Goal: Task Accomplishment & Management: Manage account settings

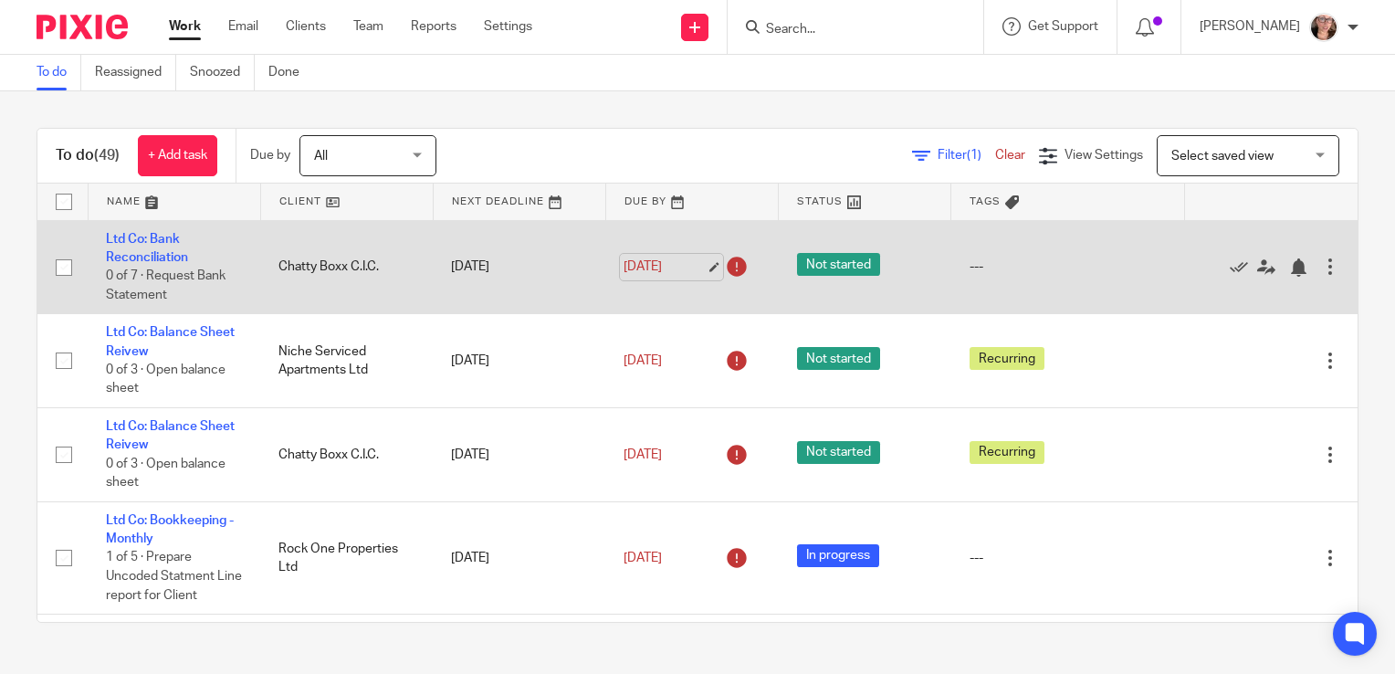
click at [687, 265] on link "17 Sep 2025" at bounding box center [665, 266] width 82 height 19
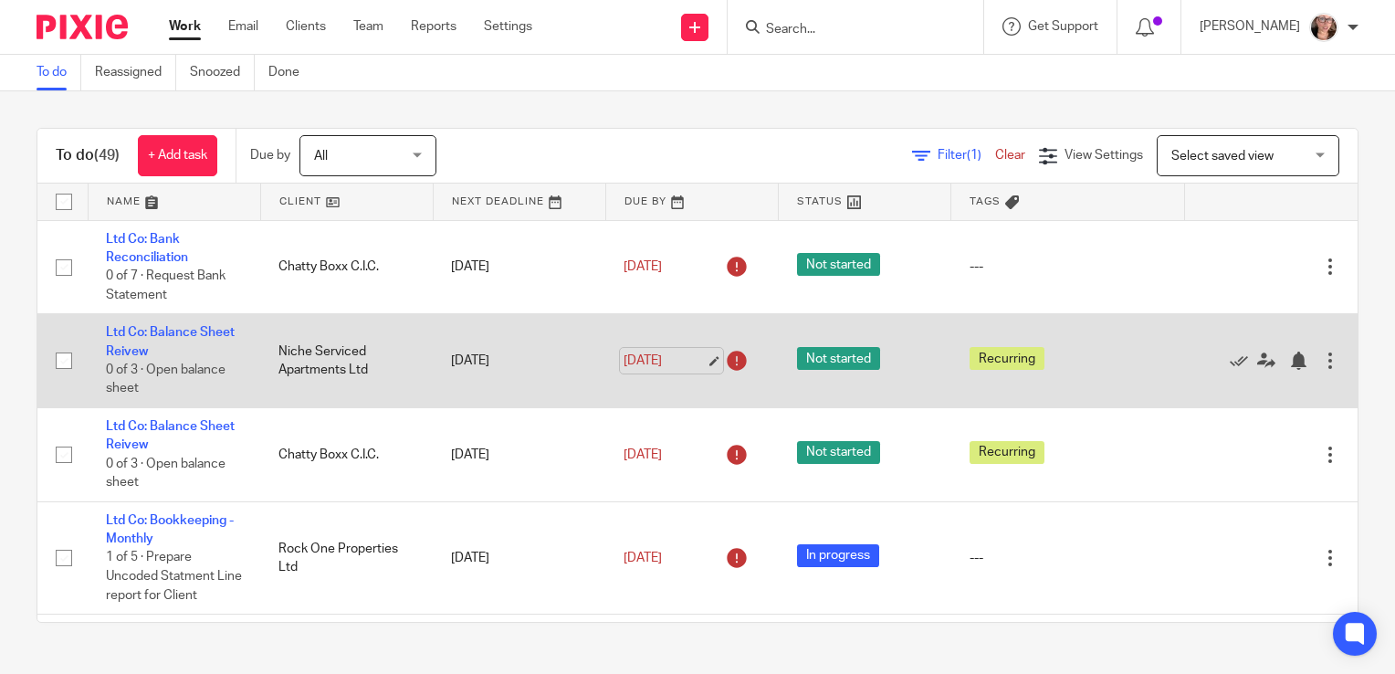
click at [636, 359] on link "17 Sep 2025" at bounding box center [665, 361] width 82 height 19
click at [638, 373] on div "17 Sep 2025" at bounding box center [692, 360] width 136 height 29
click at [635, 359] on link "17 Sep 2025" at bounding box center [665, 361] width 82 height 19
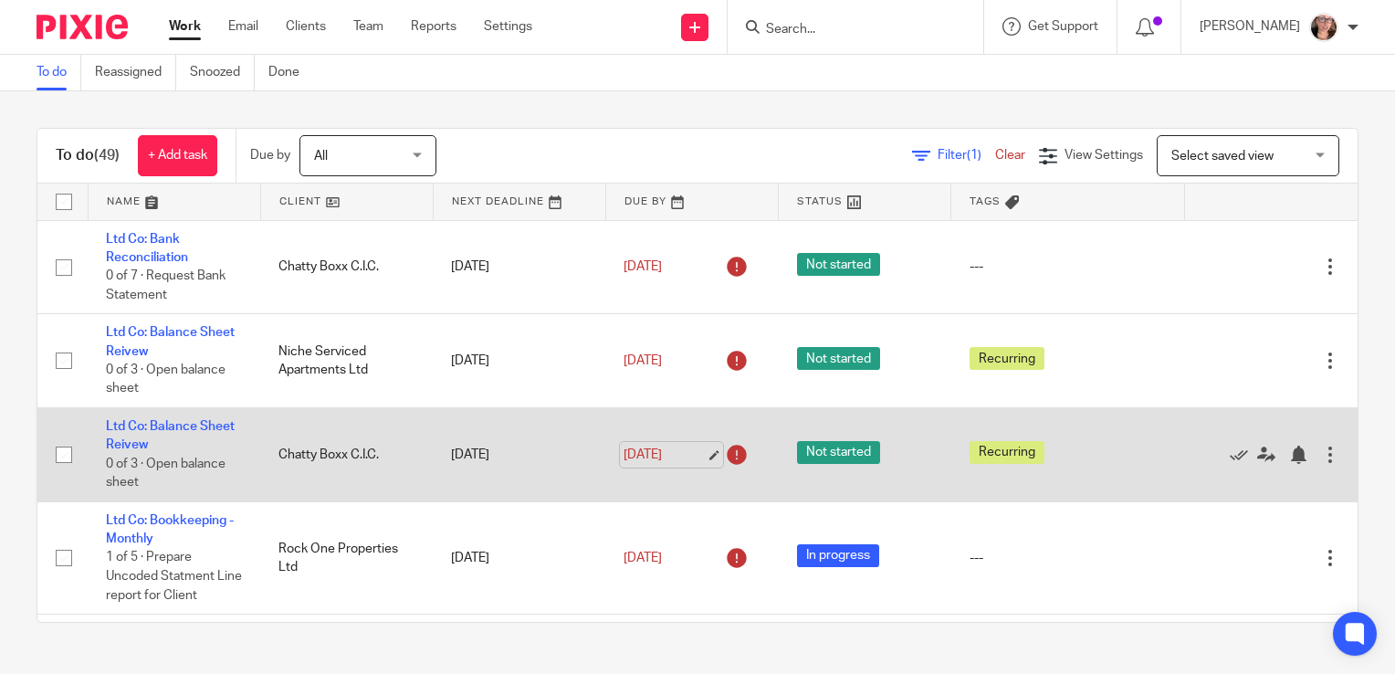
click at [646, 464] on link "17 Sep 2025" at bounding box center [665, 455] width 82 height 19
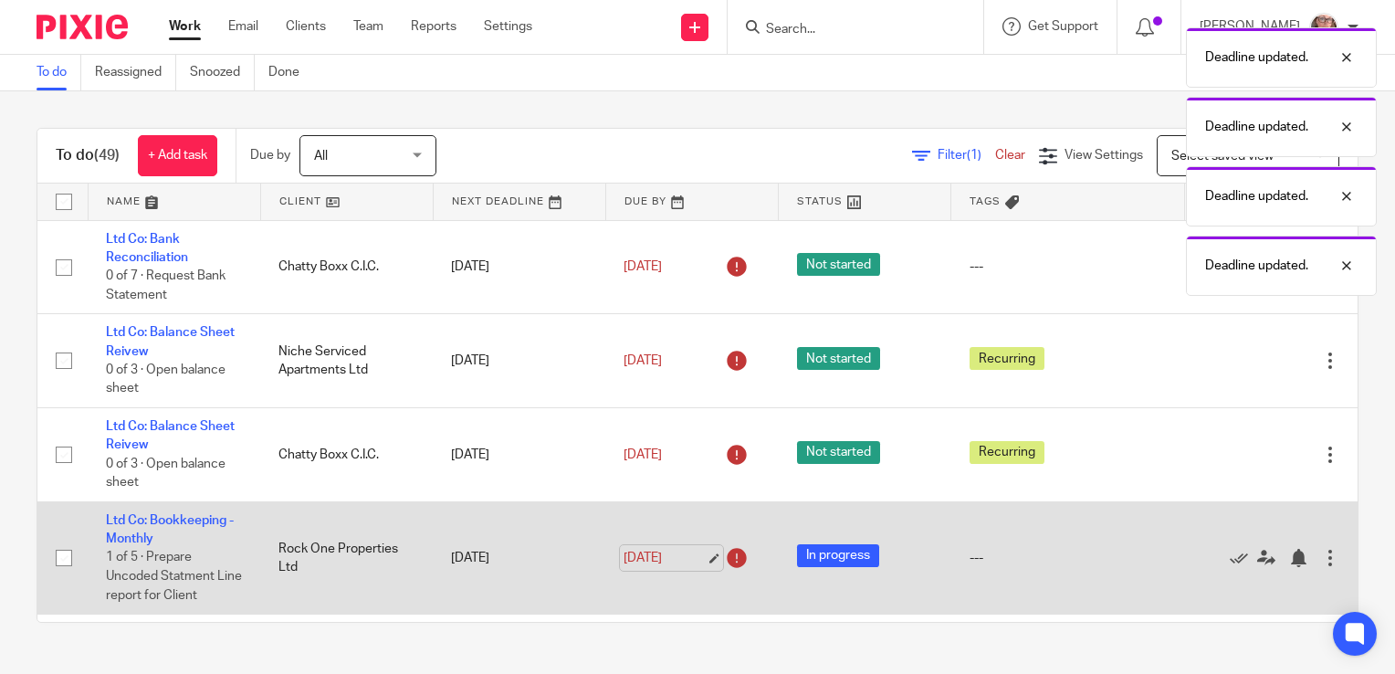
click at [639, 564] on link "17 Sep 2025" at bounding box center [665, 558] width 82 height 19
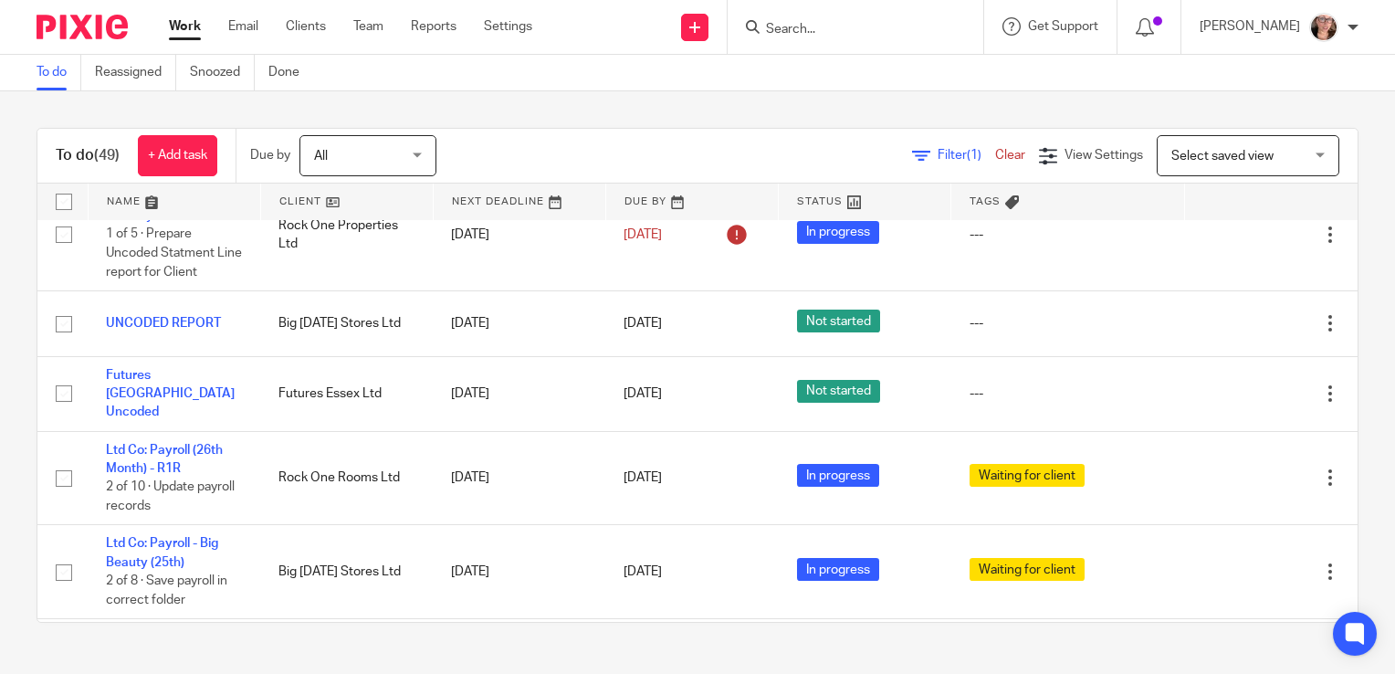
scroll to position [238, 0]
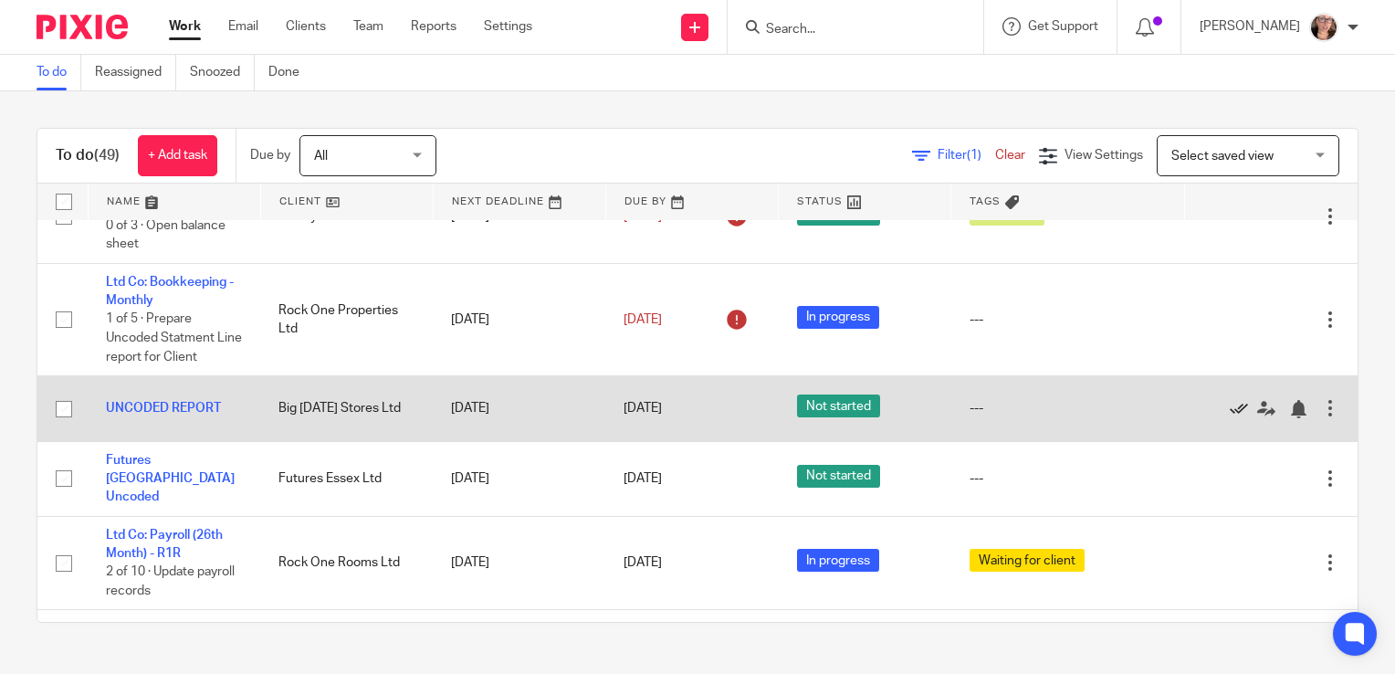
click at [1230, 411] on icon at bounding box center [1239, 409] width 18 height 18
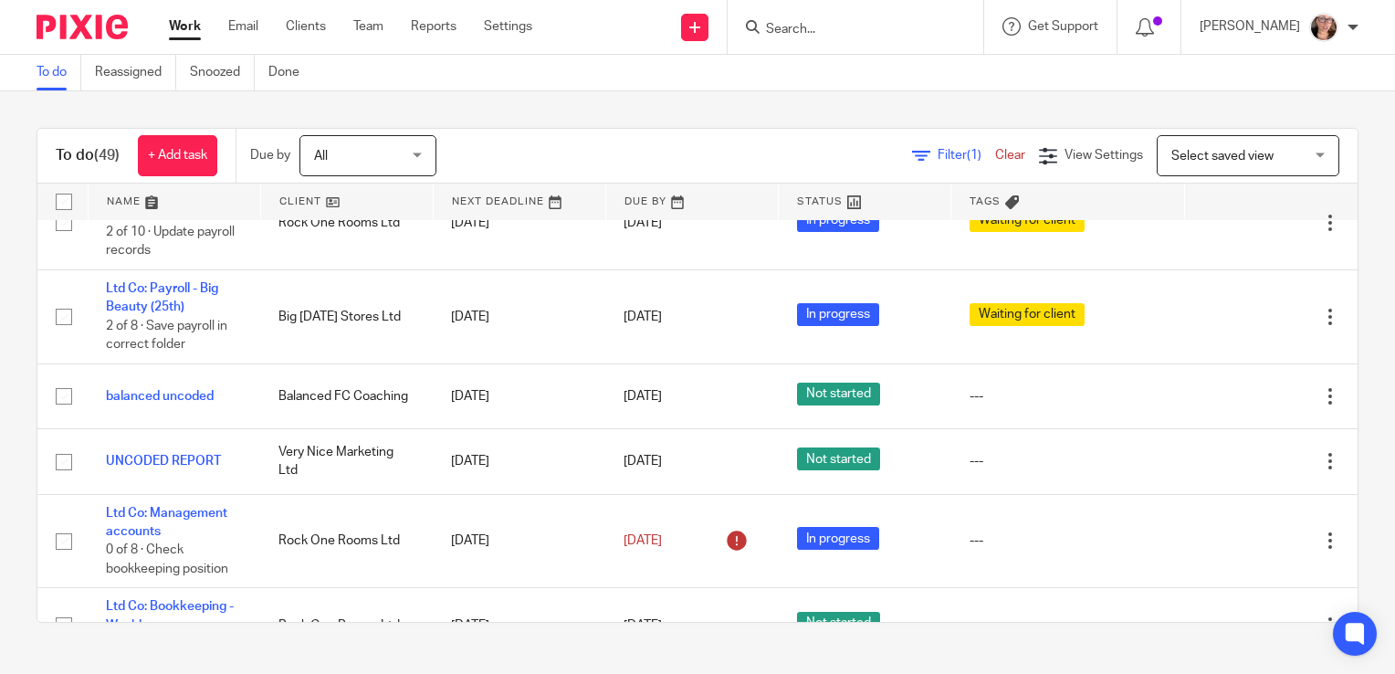
scroll to position [530, 0]
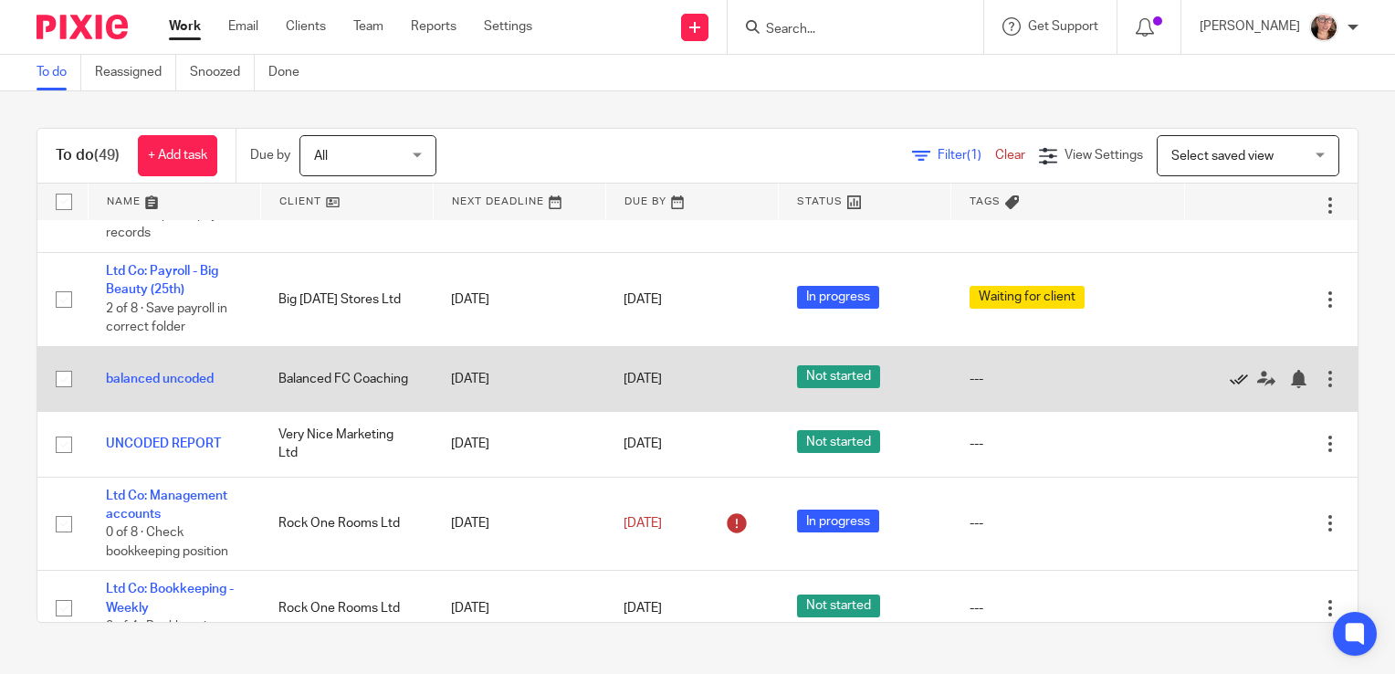
click at [1230, 375] on icon at bounding box center [1239, 379] width 18 height 18
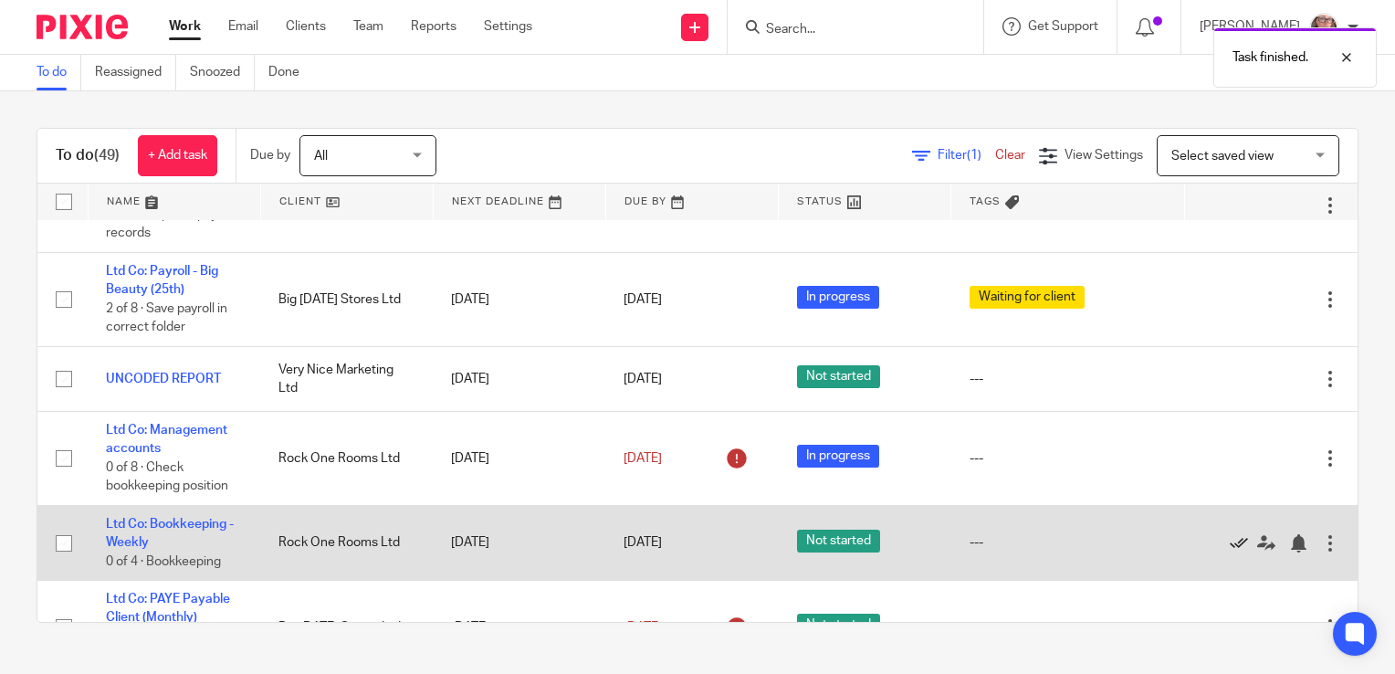
click at [1230, 541] on icon at bounding box center [1239, 543] width 18 height 18
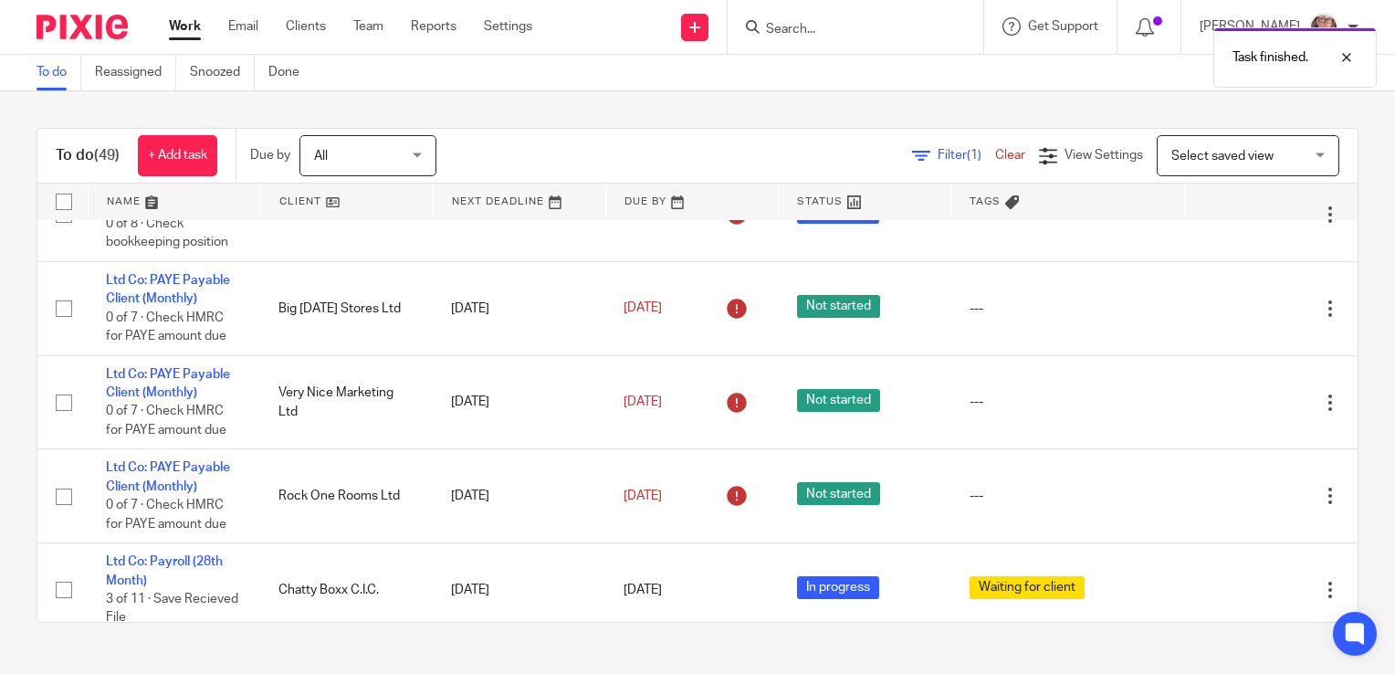
scroll to position [786, 0]
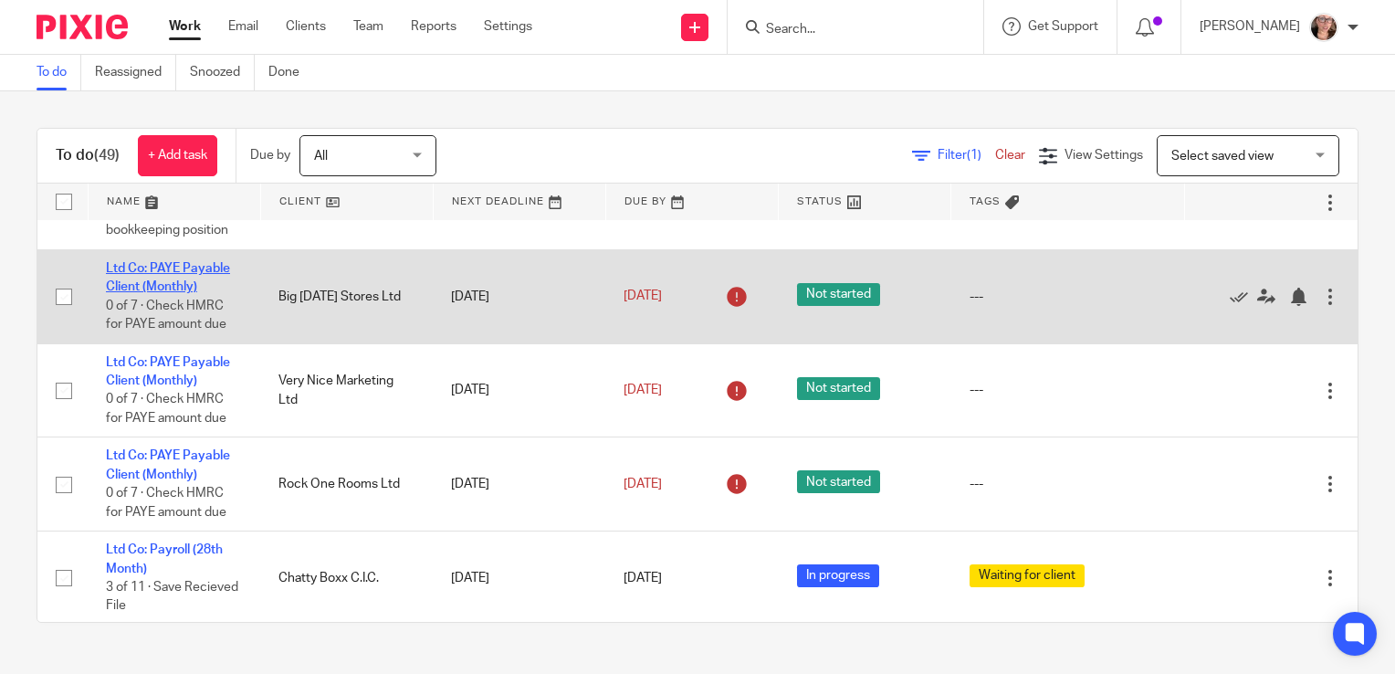
click at [194, 263] on link "Ltd Co: PAYE Payable Client (Monthly)" at bounding box center [168, 277] width 124 height 31
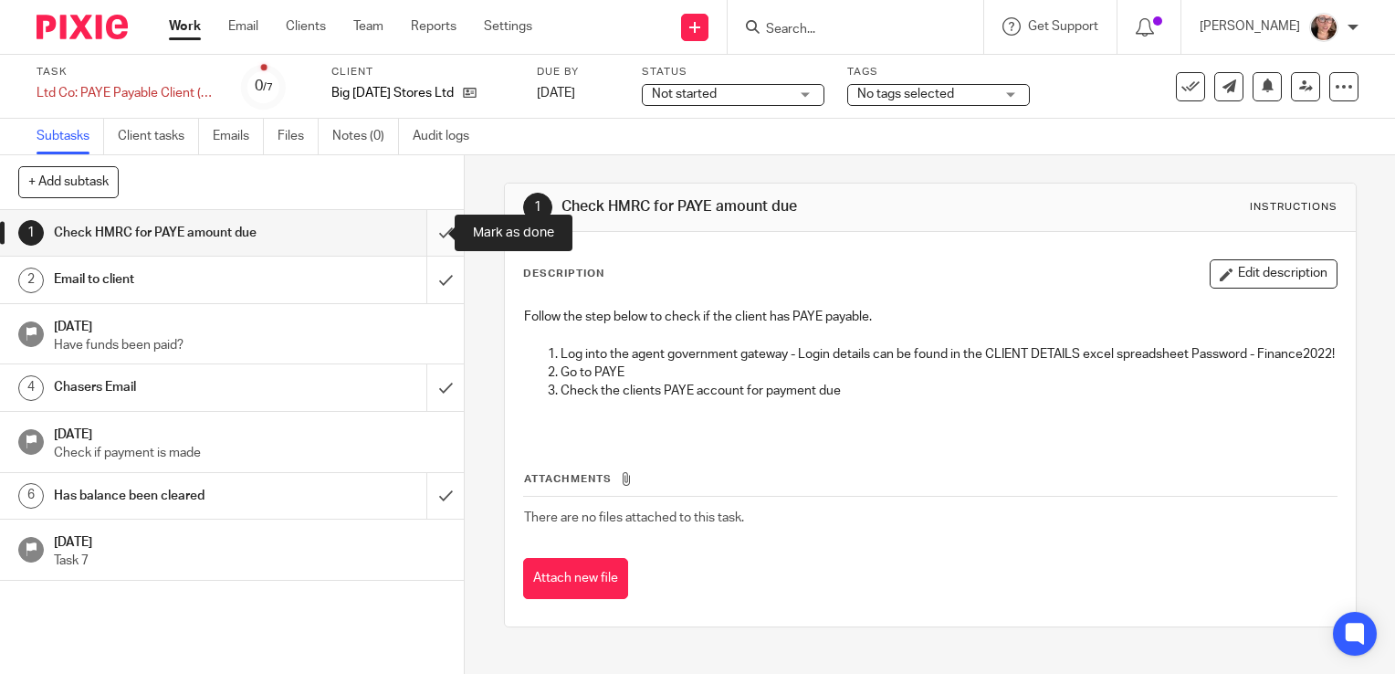
click at [436, 232] on input "submit" at bounding box center [232, 233] width 464 height 46
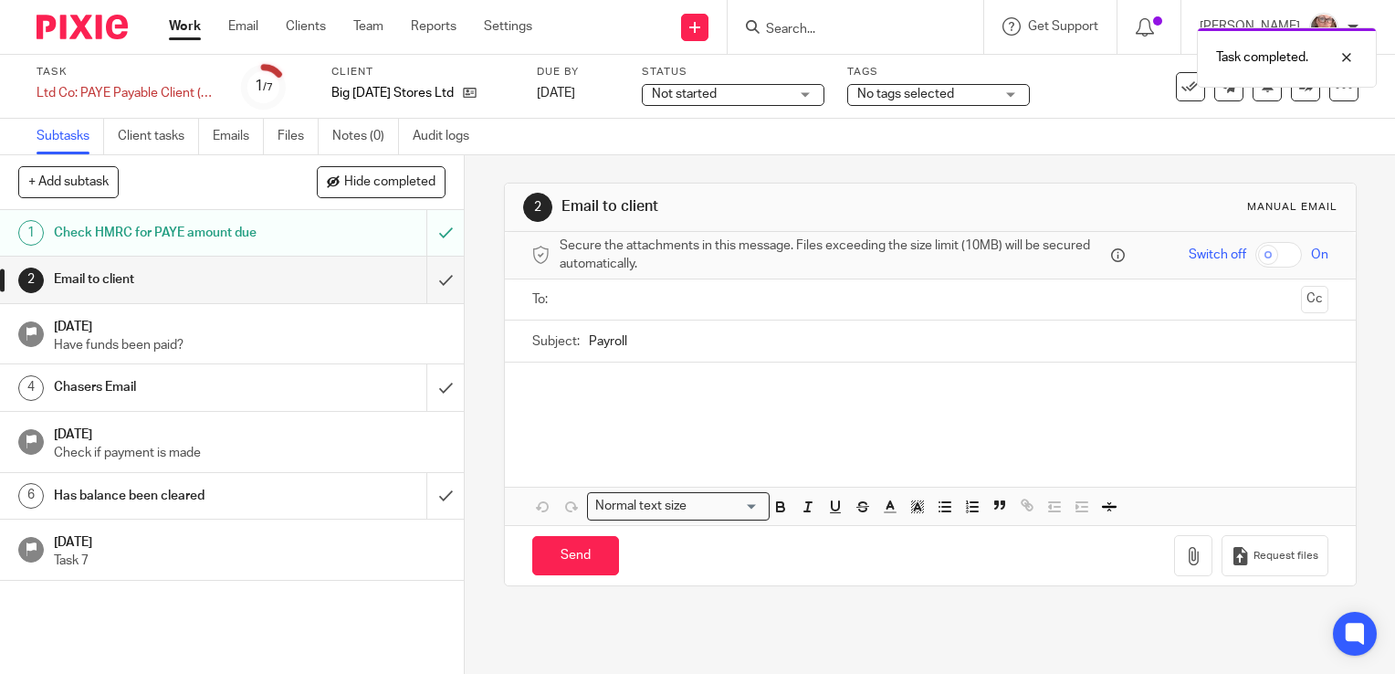
click at [606, 298] on input "text" at bounding box center [929, 299] width 727 height 21
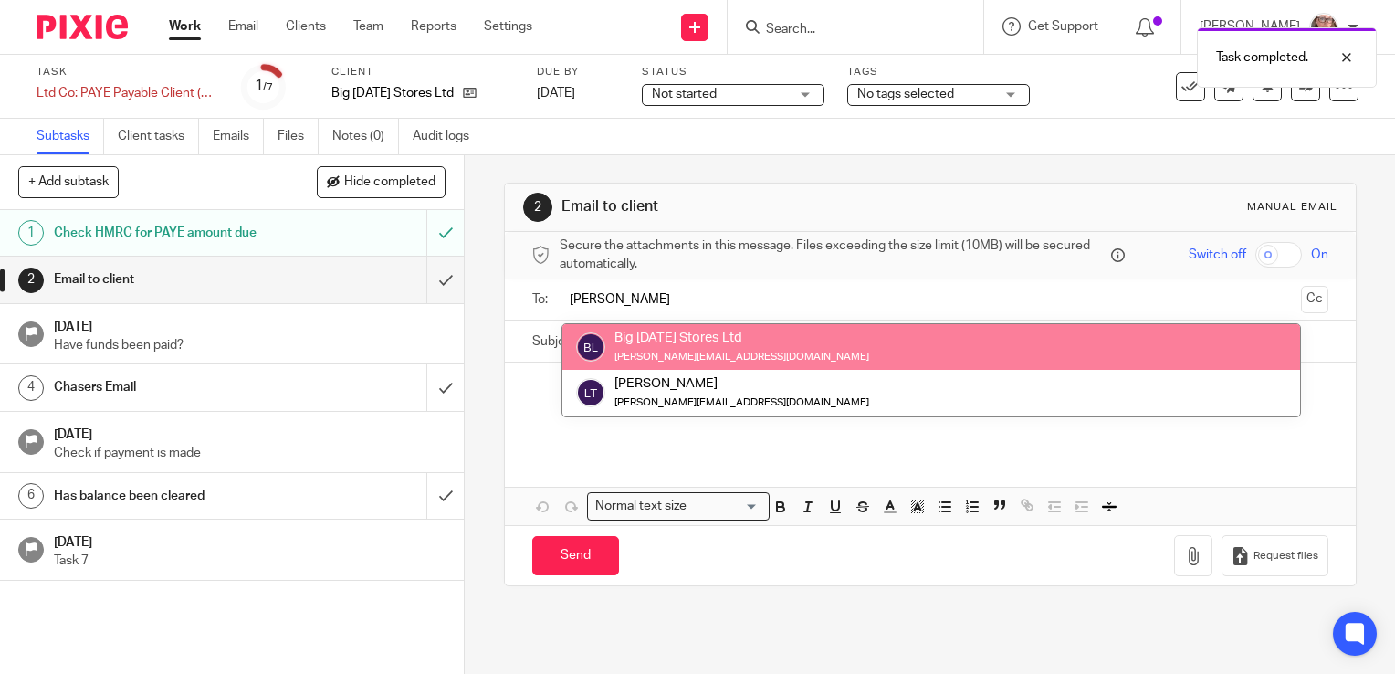
type input "lisa"
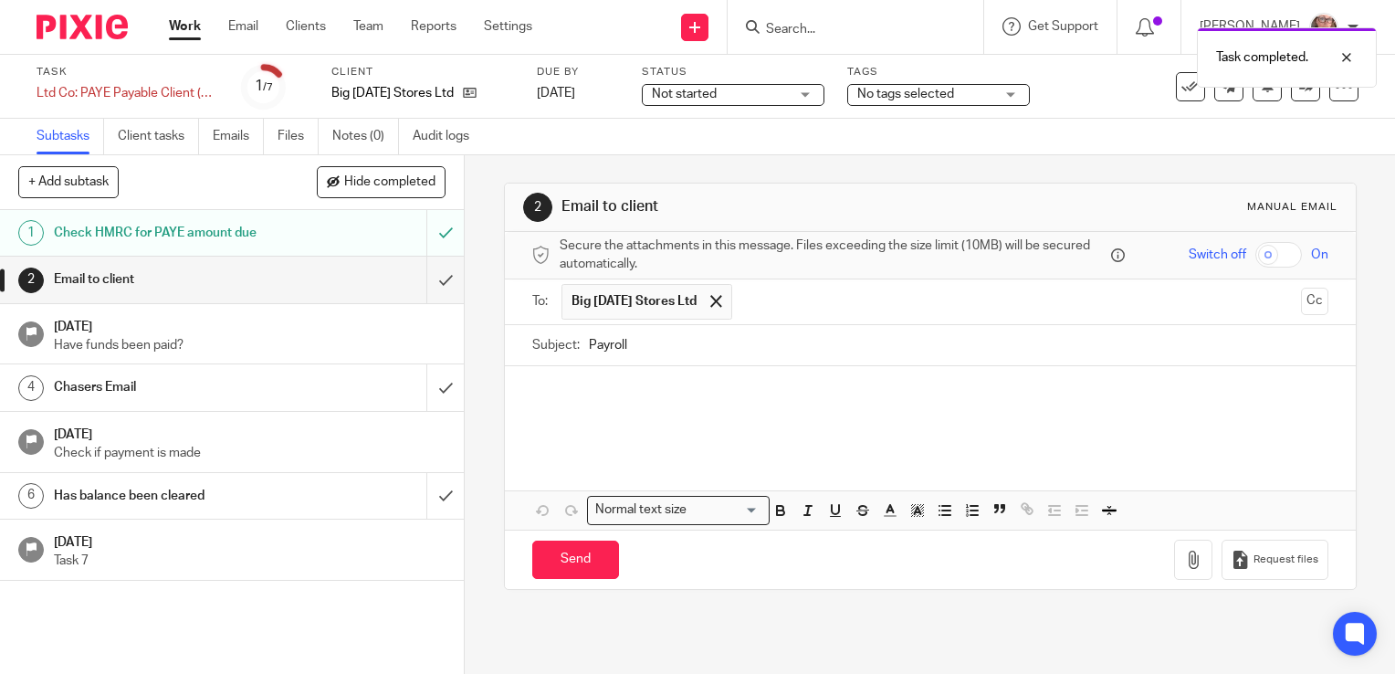
click at [634, 345] on input "Payroll" at bounding box center [959, 345] width 740 height 41
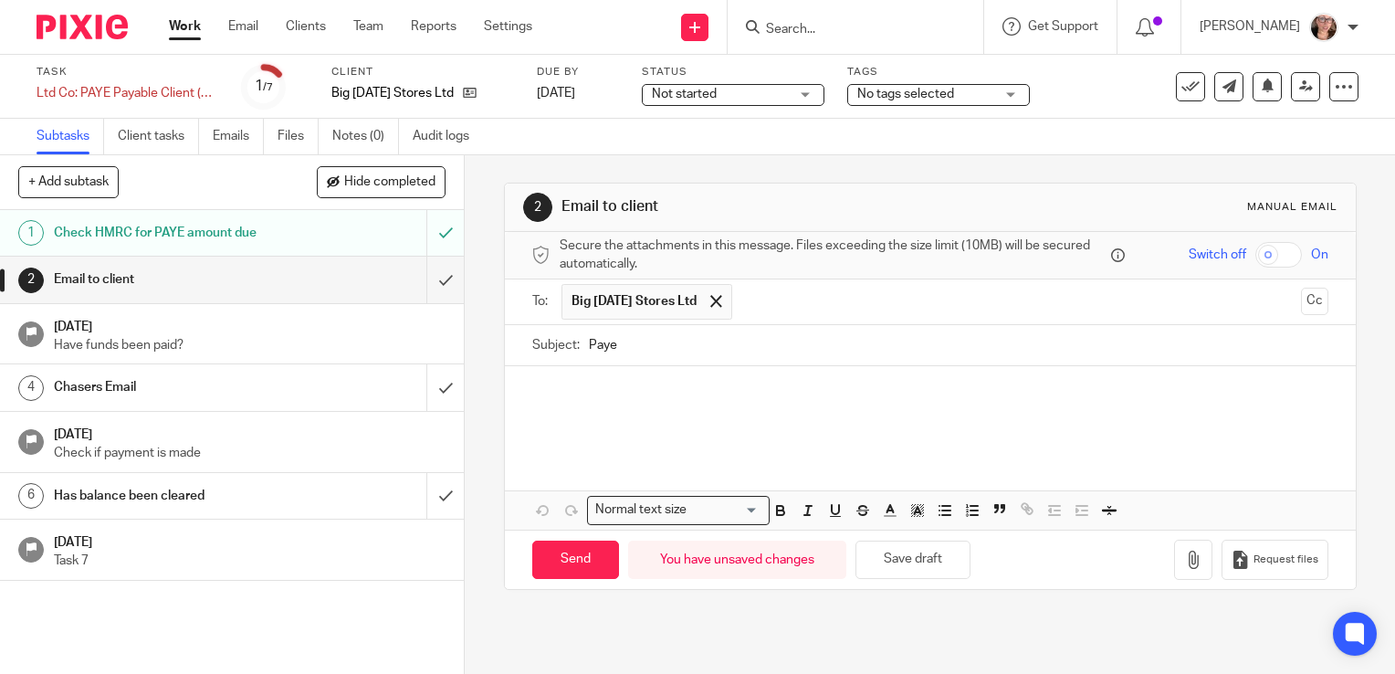
type input "Paye"
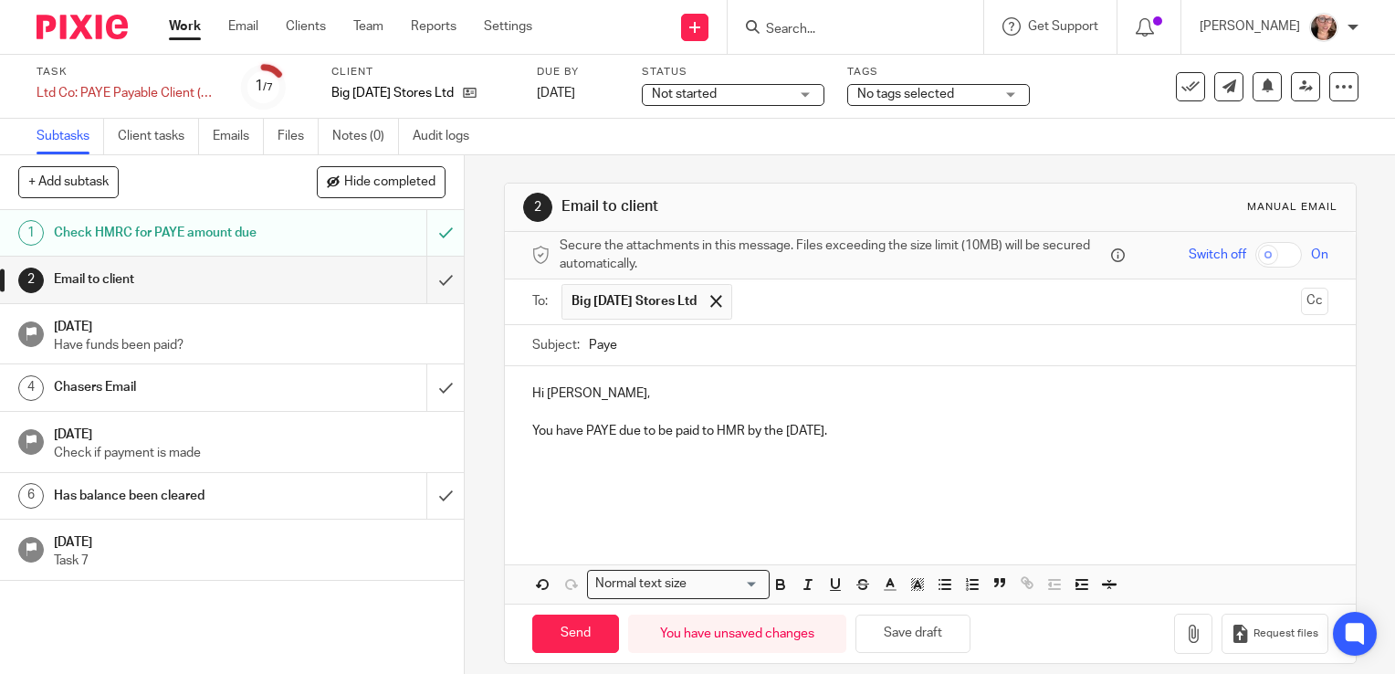
click at [736, 425] on p "You have PAYE due to be paid to HMR by the 22nd of September 2025." at bounding box center [930, 431] width 796 height 18
click at [719, 455] on p at bounding box center [930, 449] width 796 height 18
click at [961, 430] on p "You have PAYE due to be paid to HMRC by the 22nd of September 2025." at bounding box center [930, 431] width 796 height 18
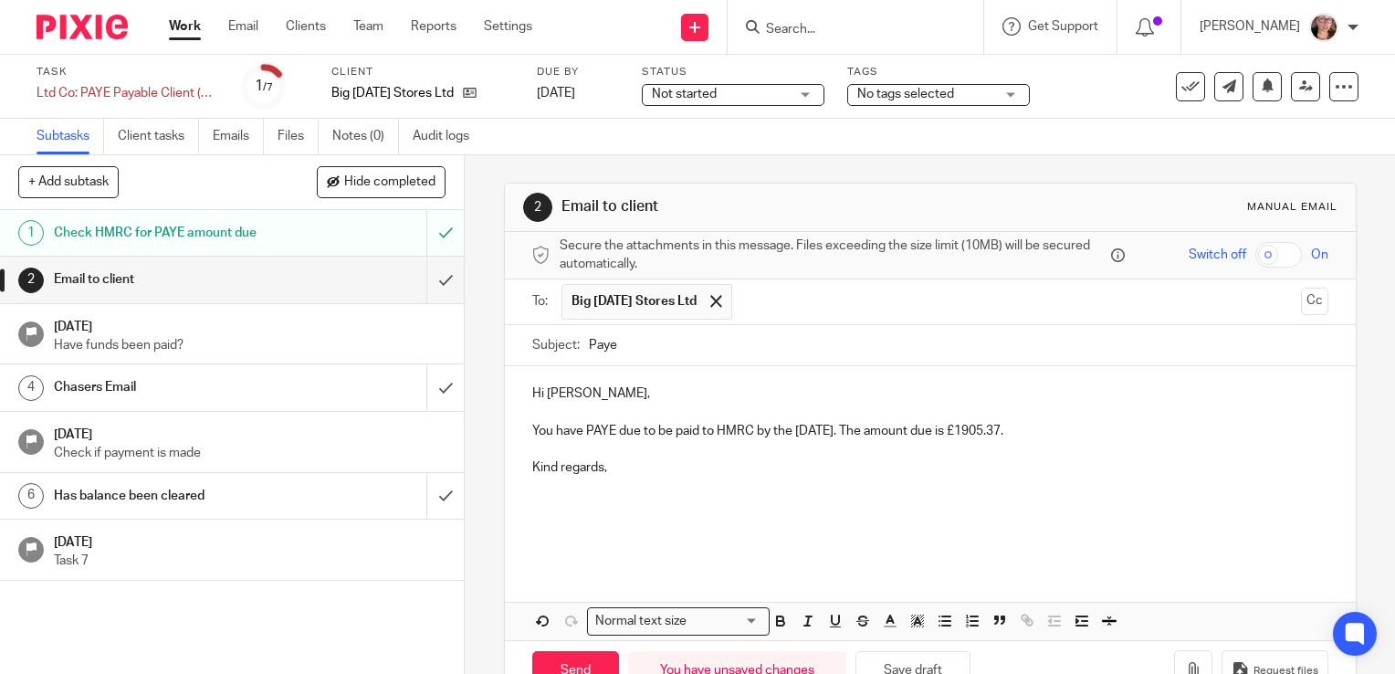
click at [1132, 424] on p "You have PAYE due to be paid to HMRC by the 22nd of September 2025. The amount …" at bounding box center [930, 431] width 796 height 18
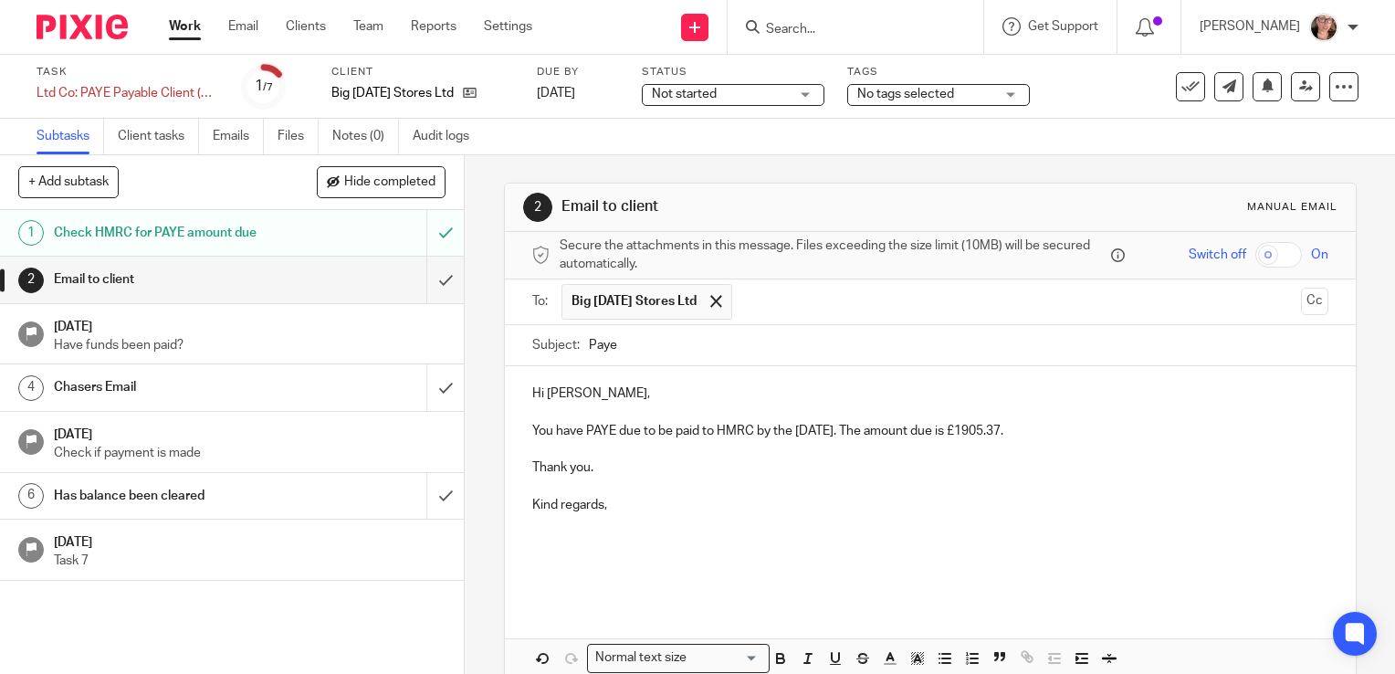
click at [1129, 430] on p "You have PAYE due to be paid to HMRC by the 22nd of September 2025. The amount …" at bounding box center [930, 431] width 796 height 18
click at [1109, 433] on p "You have PAYE due to be paid to HMRC by the 22nd of September 2025. The amount …" at bounding box center [930, 431] width 796 height 18
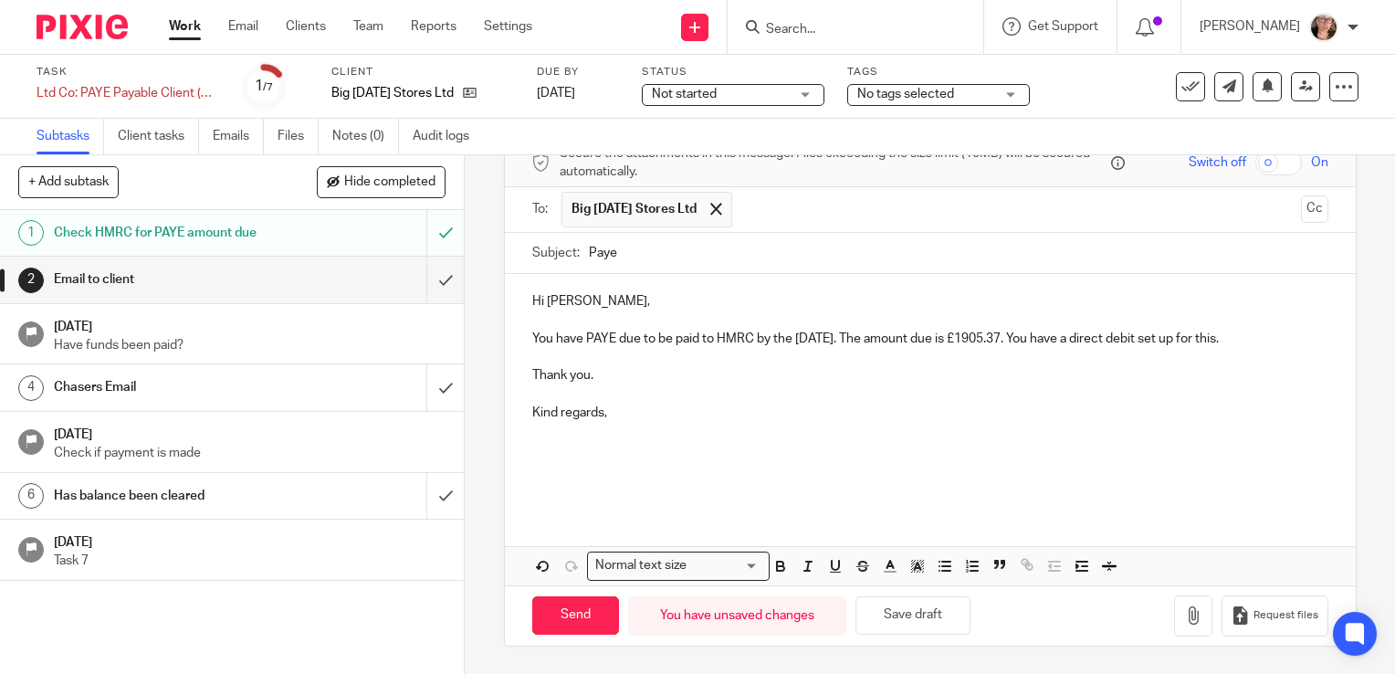
scroll to position [107, 0]
click at [569, 348] on p "You have PAYE due to be paid to HMRC by the 22nd of September 2025. The amount …" at bounding box center [930, 339] width 796 height 18
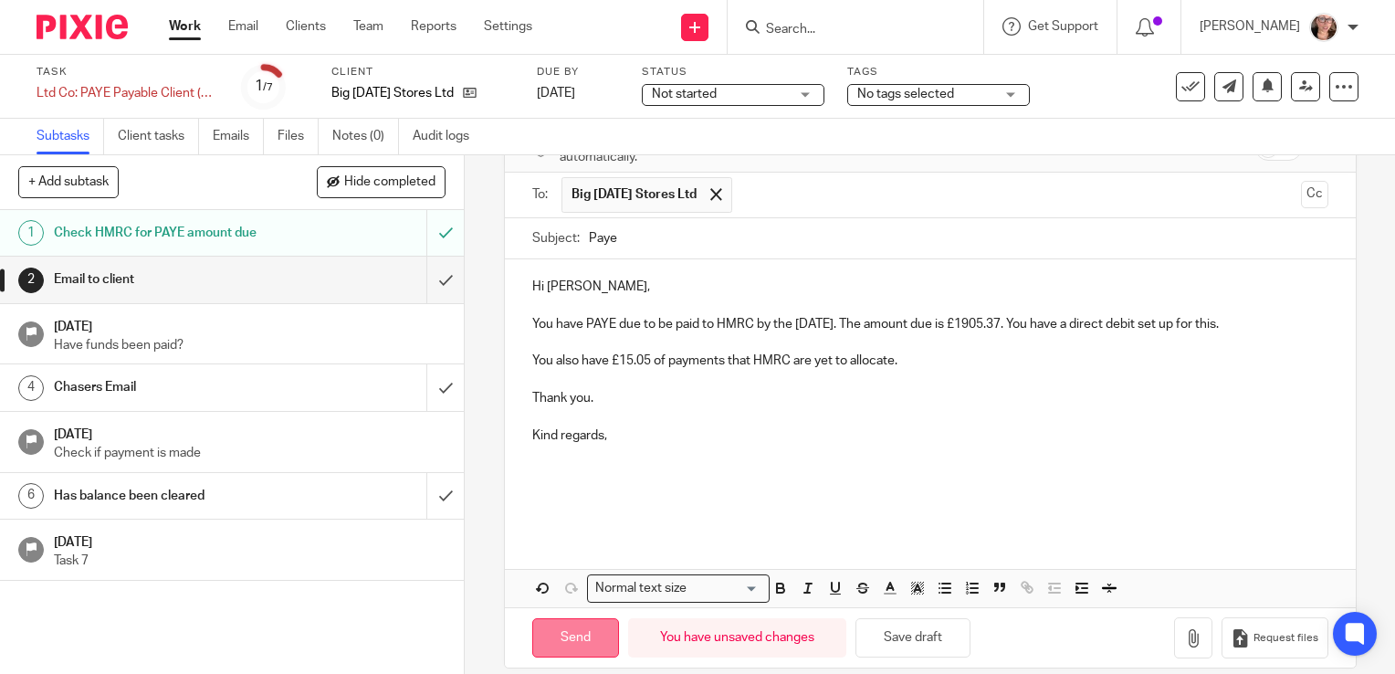
click at [577, 648] on input "Send" at bounding box center [575, 637] width 87 height 39
type input "Sent"
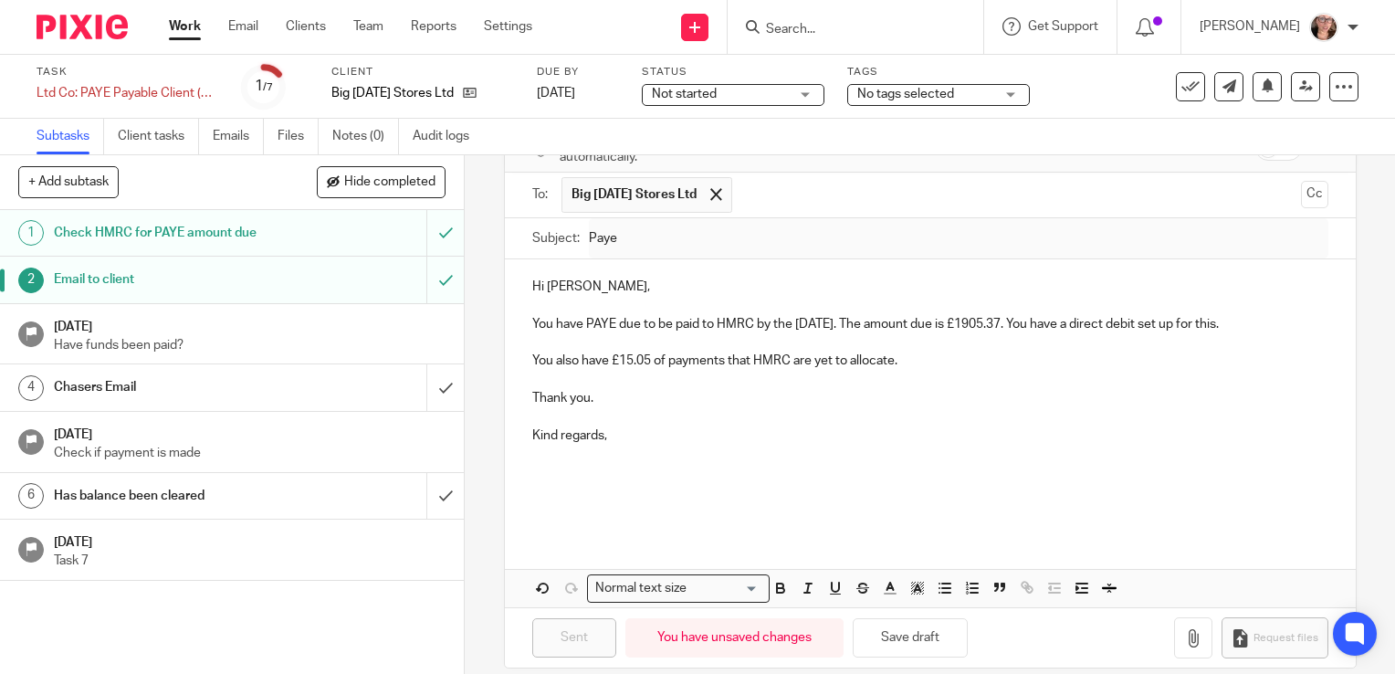
click at [370, 458] on p "Check if payment is made" at bounding box center [250, 453] width 393 height 18
click at [427, 392] on input "submit" at bounding box center [232, 387] width 464 height 46
click at [427, 488] on input "submit" at bounding box center [232, 496] width 464 height 46
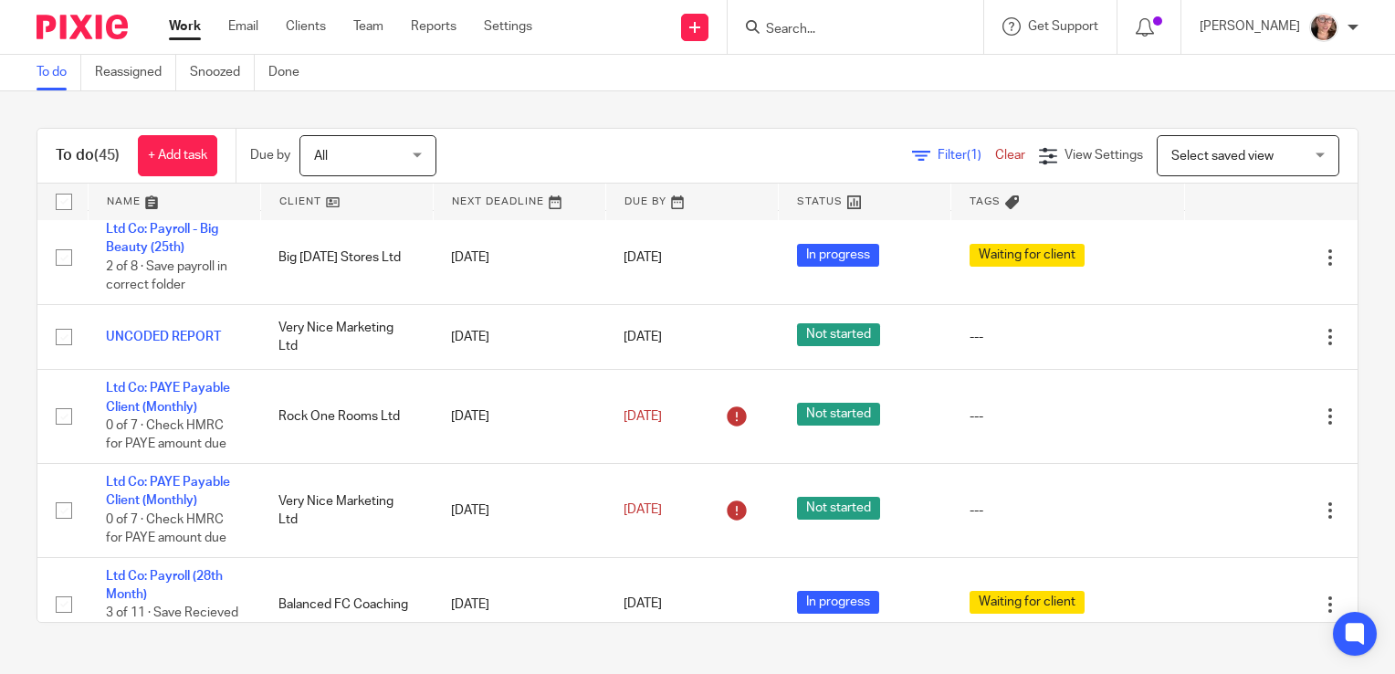
scroll to position [292, 0]
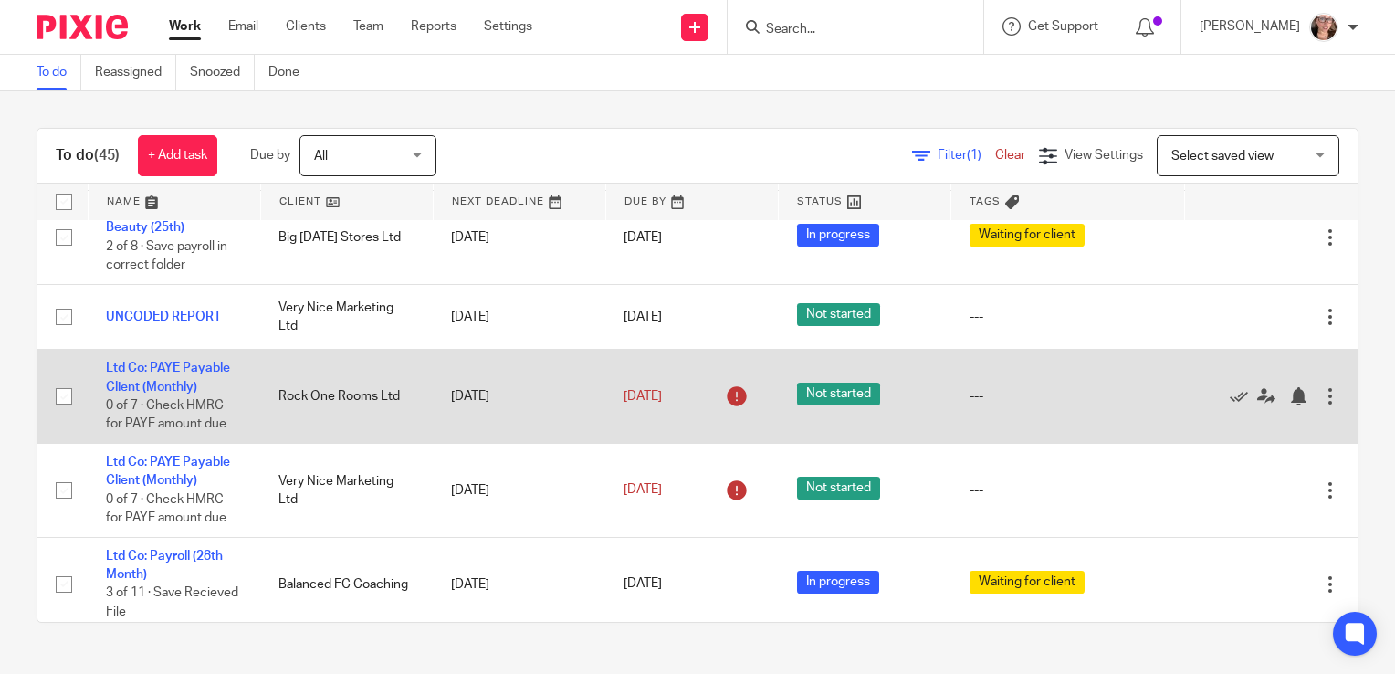
click at [186, 367] on td "Ltd Co: PAYE Payable Client (Monthly) 0 of 7 · Check HMRC for PAYE amount due" at bounding box center [174, 397] width 173 height 94
click at [181, 362] on link "Ltd Co: PAYE Payable Client (Monthly)" at bounding box center [168, 377] width 124 height 31
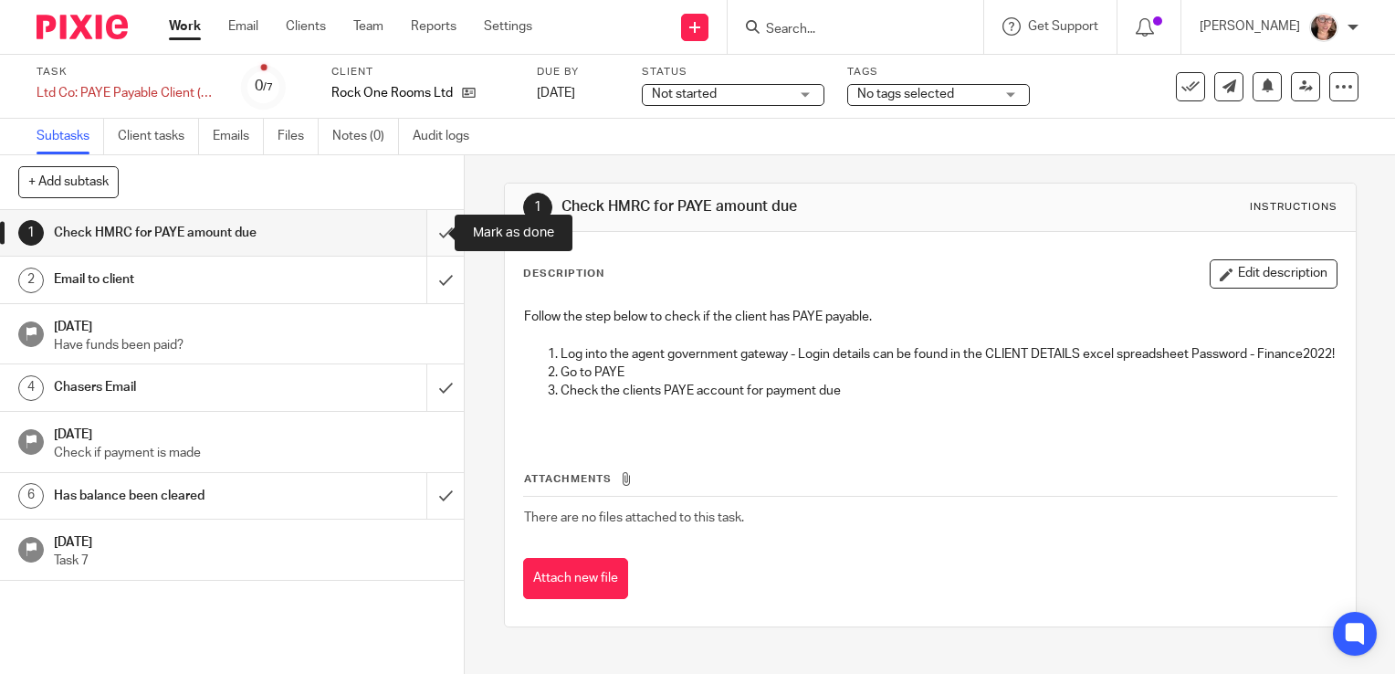
click at [432, 247] on input "submit" at bounding box center [232, 233] width 464 height 46
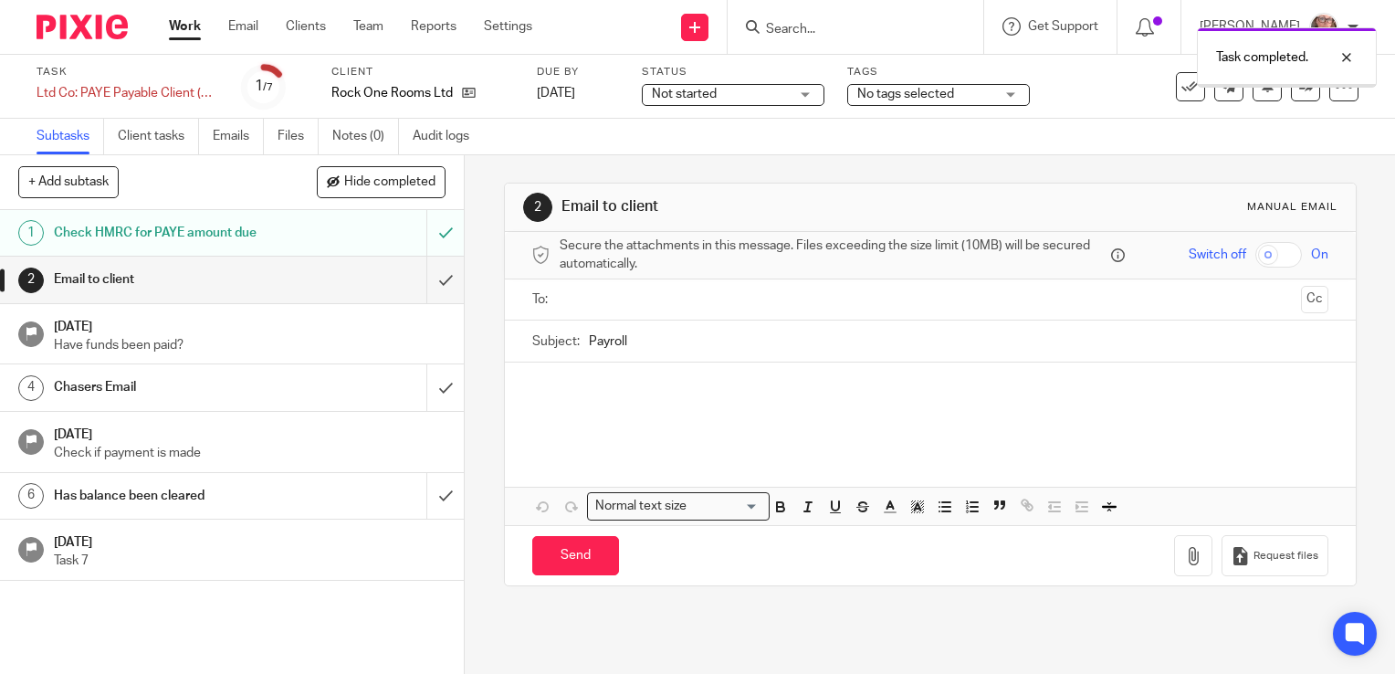
click at [603, 295] on input "text" at bounding box center [929, 299] width 727 height 21
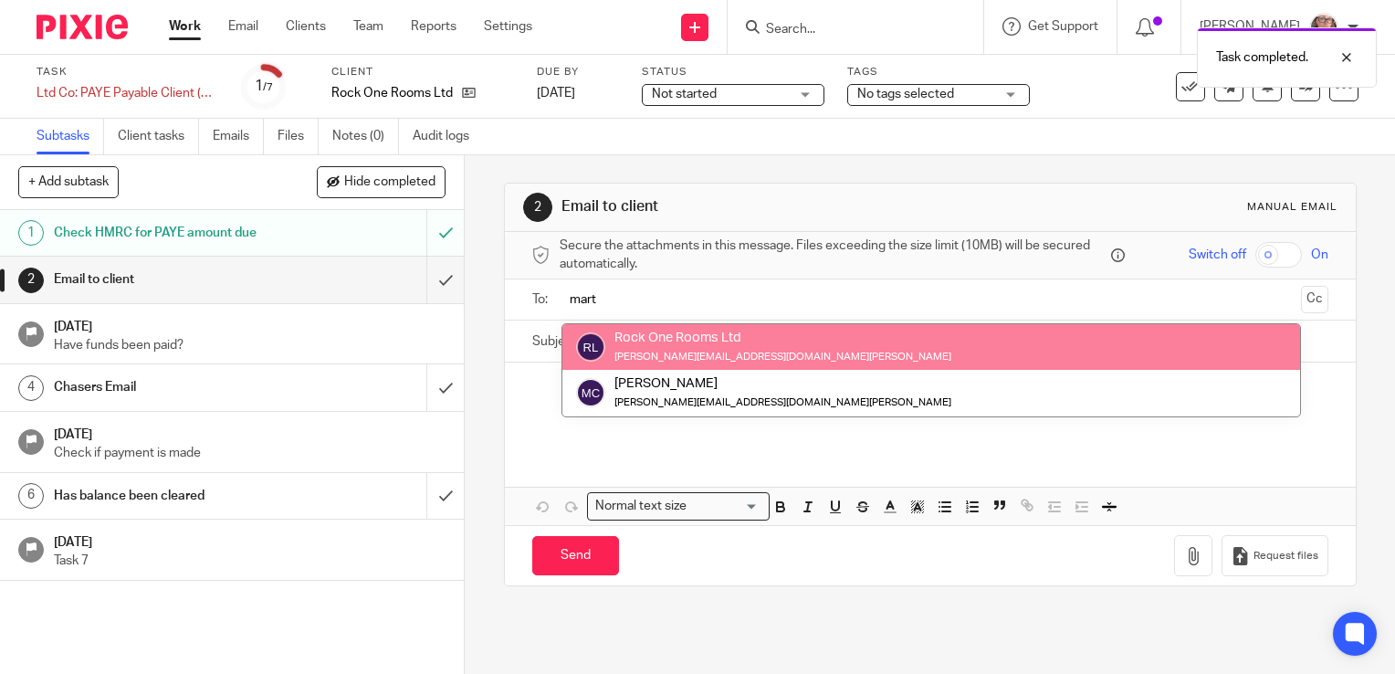
type input "mart"
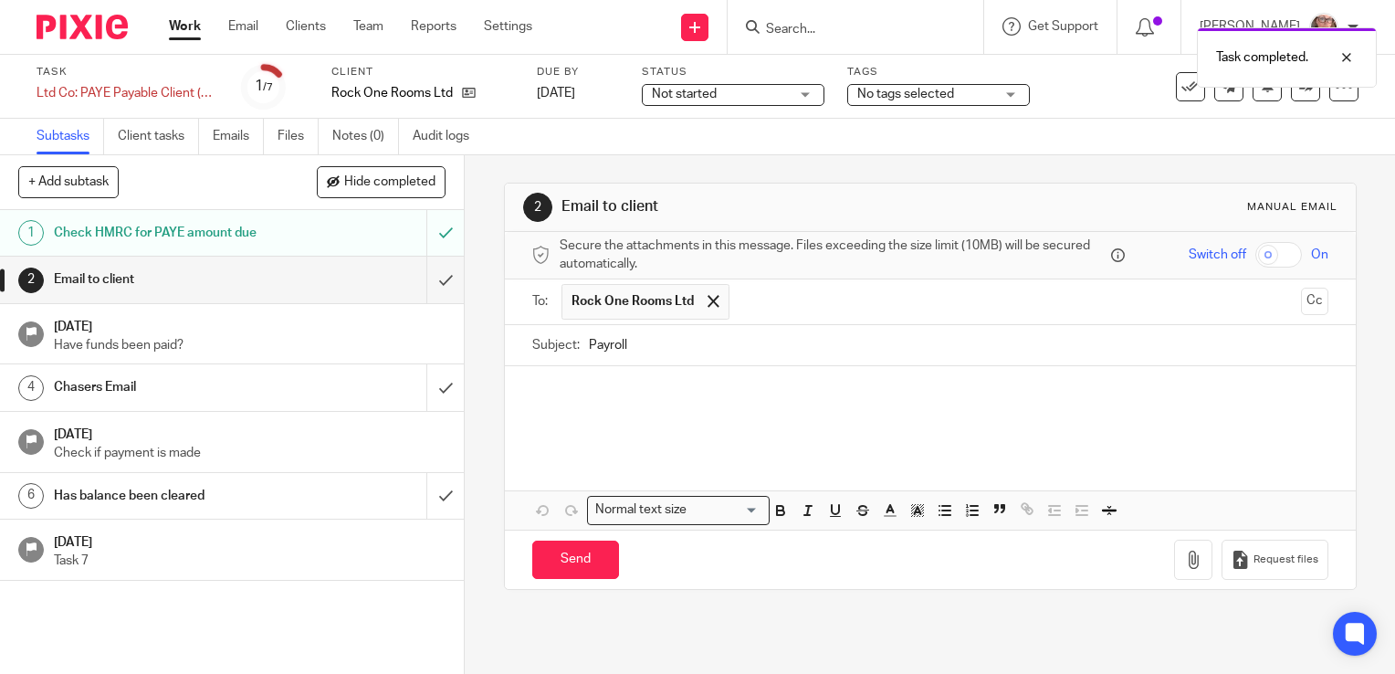
click at [625, 345] on input "Payroll" at bounding box center [959, 345] width 740 height 41
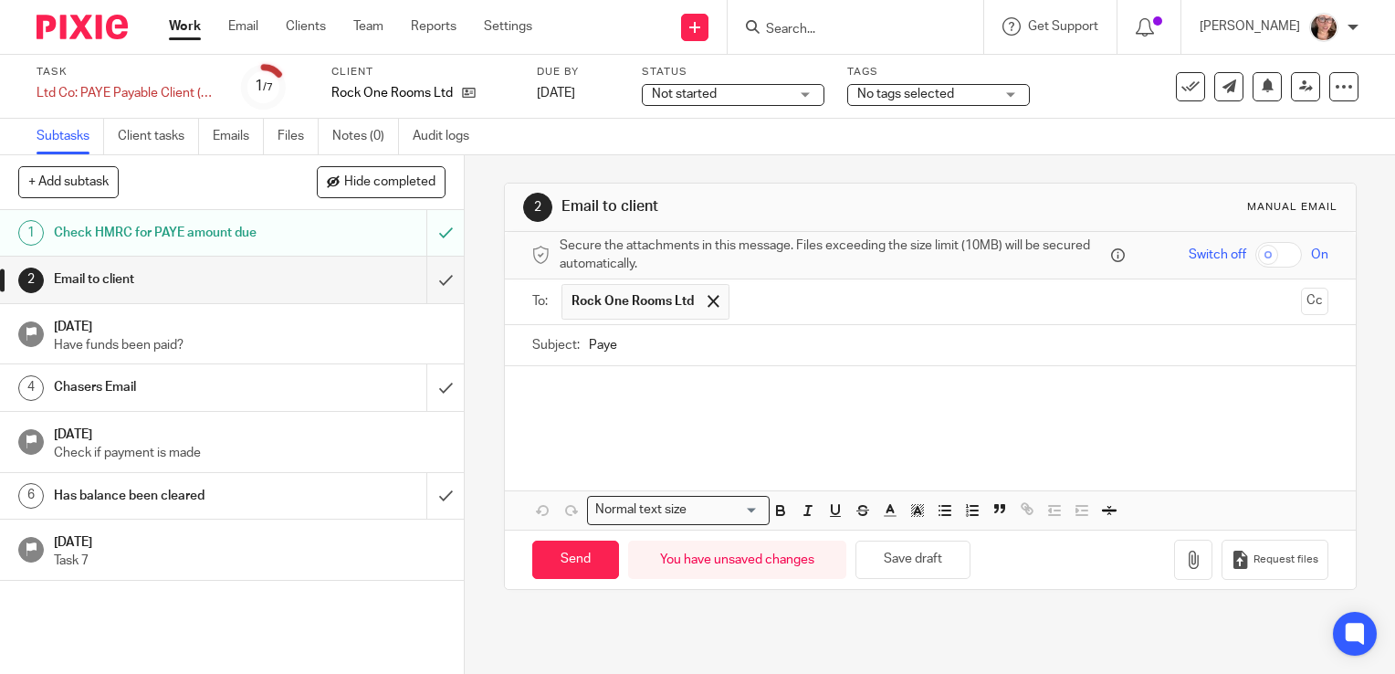
type input "Paye"
click at [583, 373] on div at bounding box center [930, 410] width 851 height 88
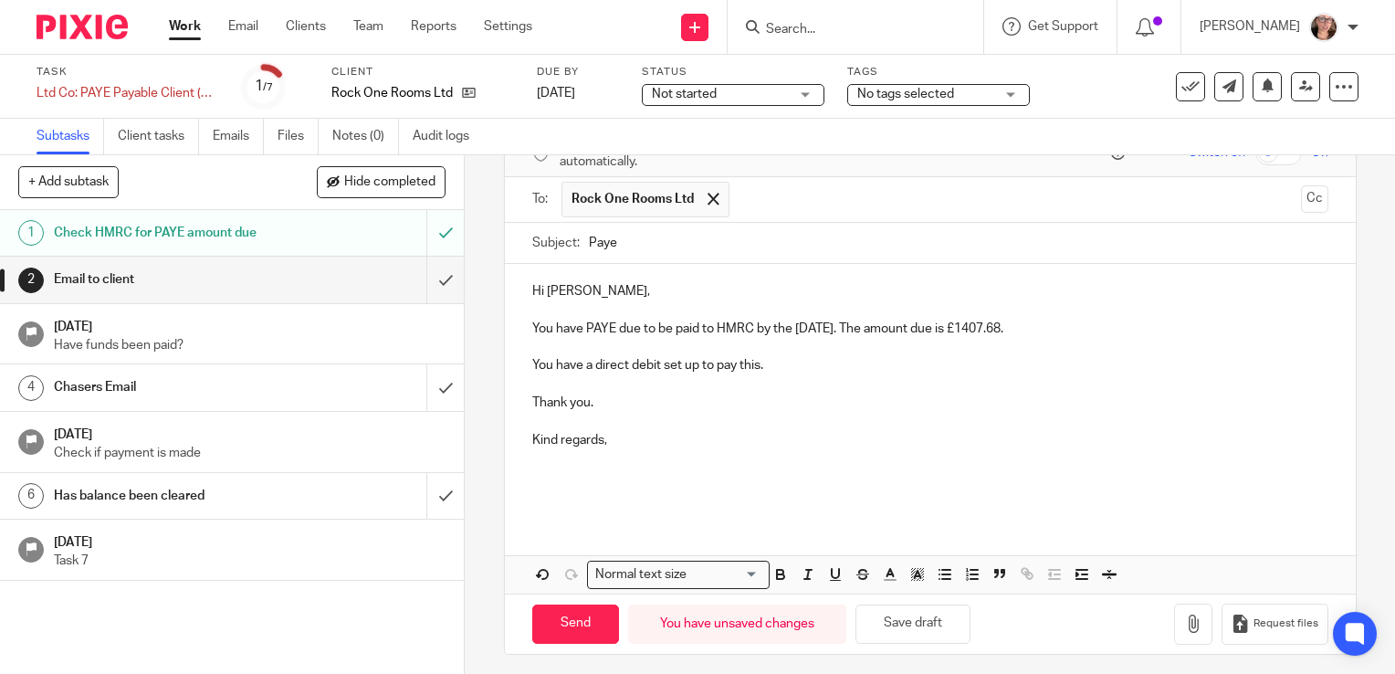
scroll to position [102, 0]
click at [579, 634] on input "Send" at bounding box center [575, 623] width 87 height 39
type input "Sent"
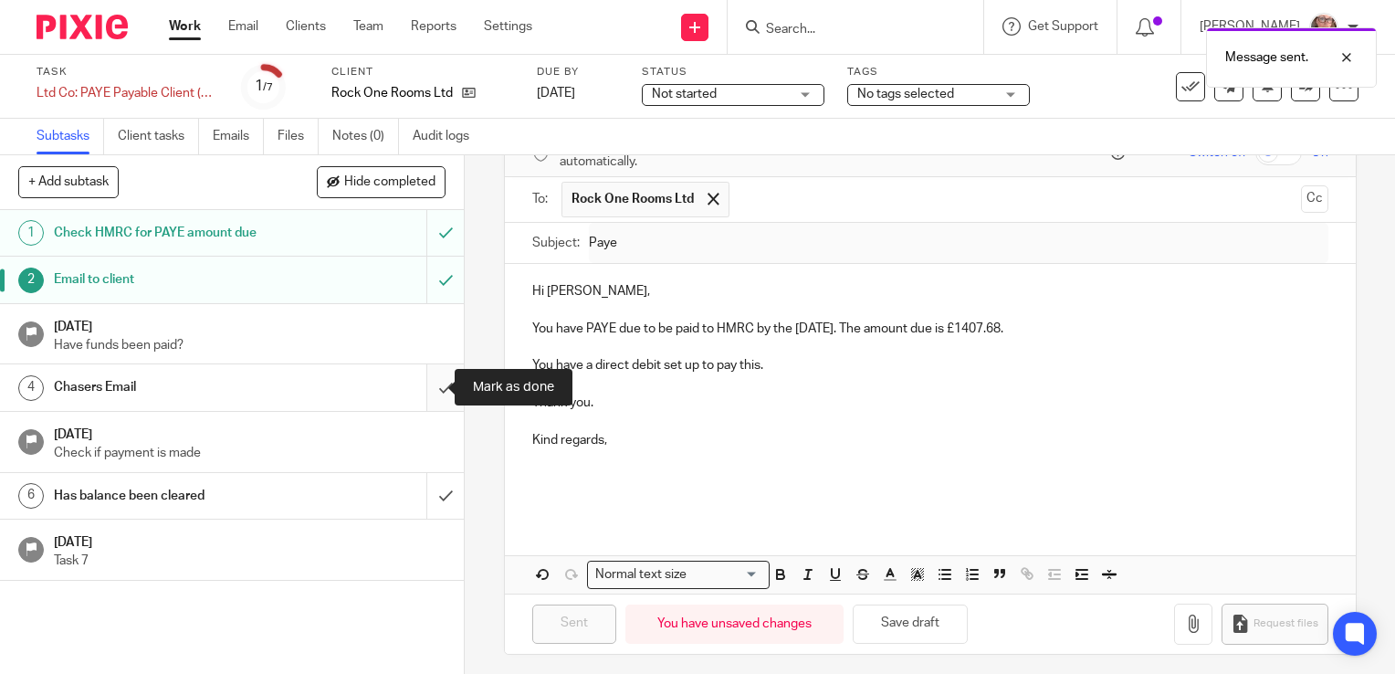
click at [426, 385] on input "submit" at bounding box center [232, 387] width 464 height 46
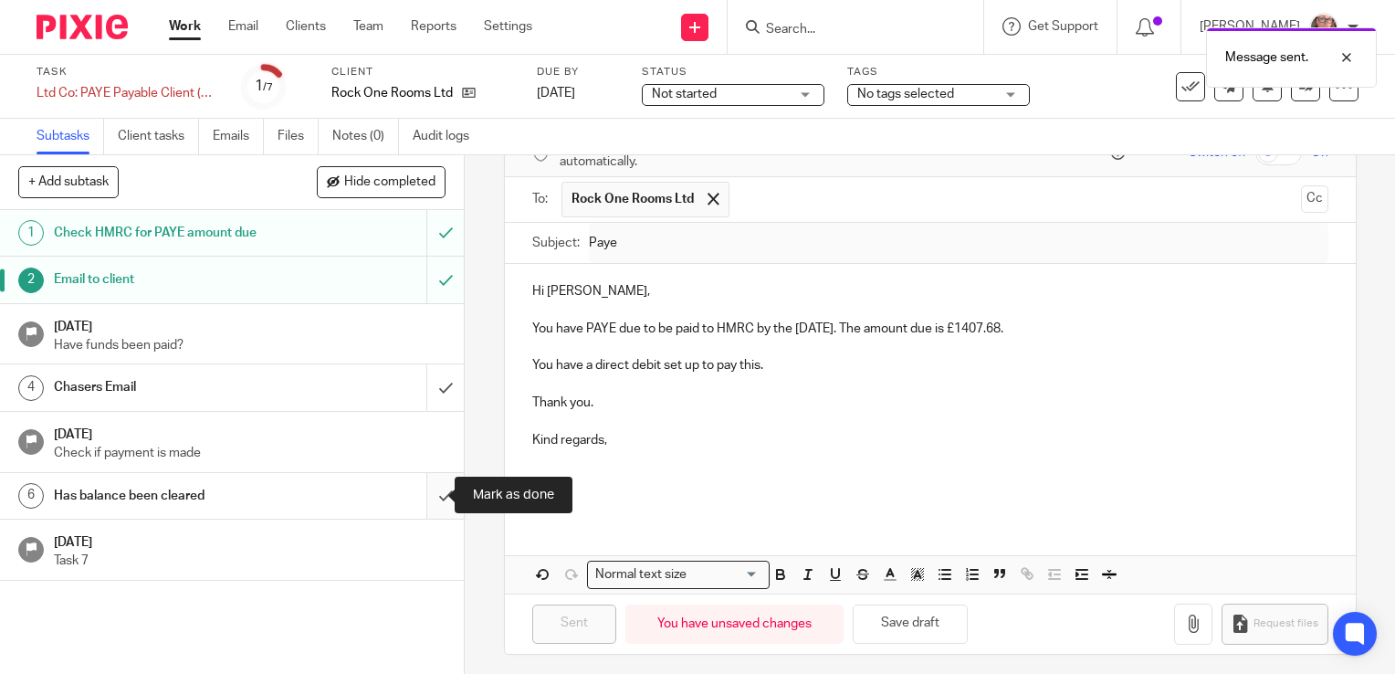
click at [425, 490] on input "submit" at bounding box center [232, 496] width 464 height 46
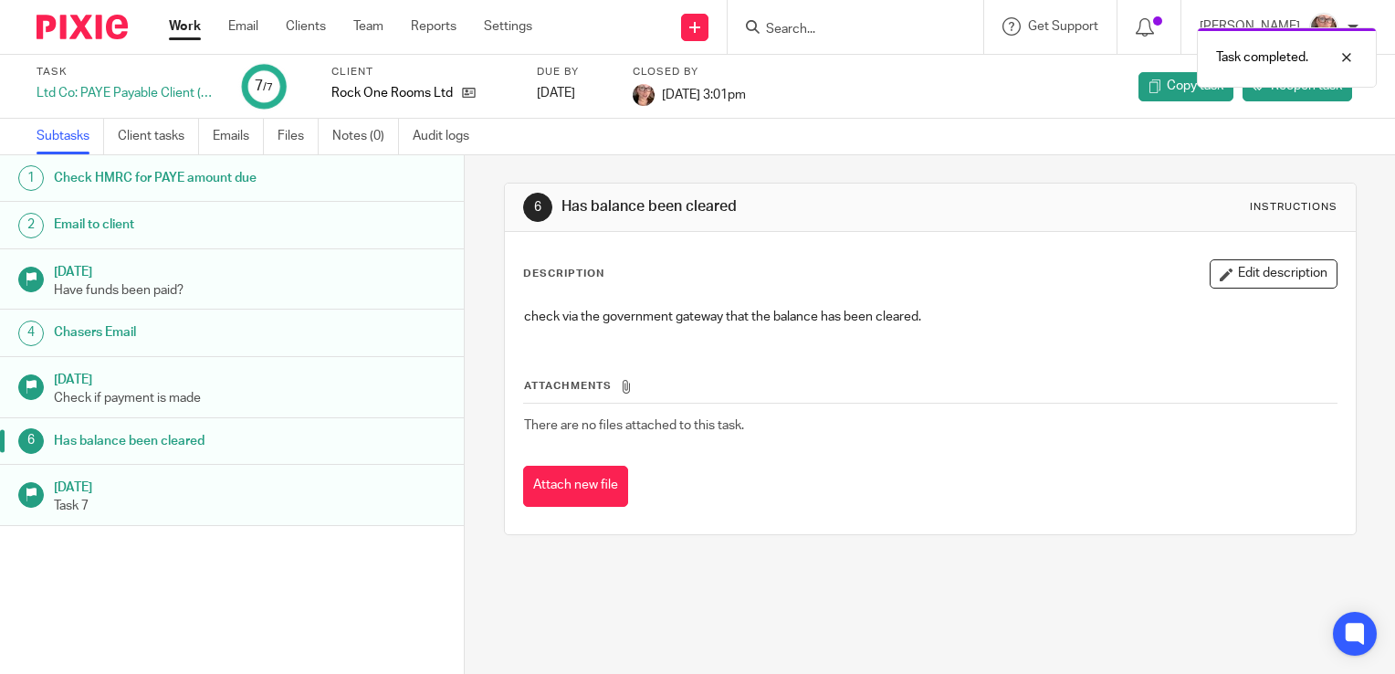
click at [181, 29] on link "Work" at bounding box center [185, 26] width 32 height 18
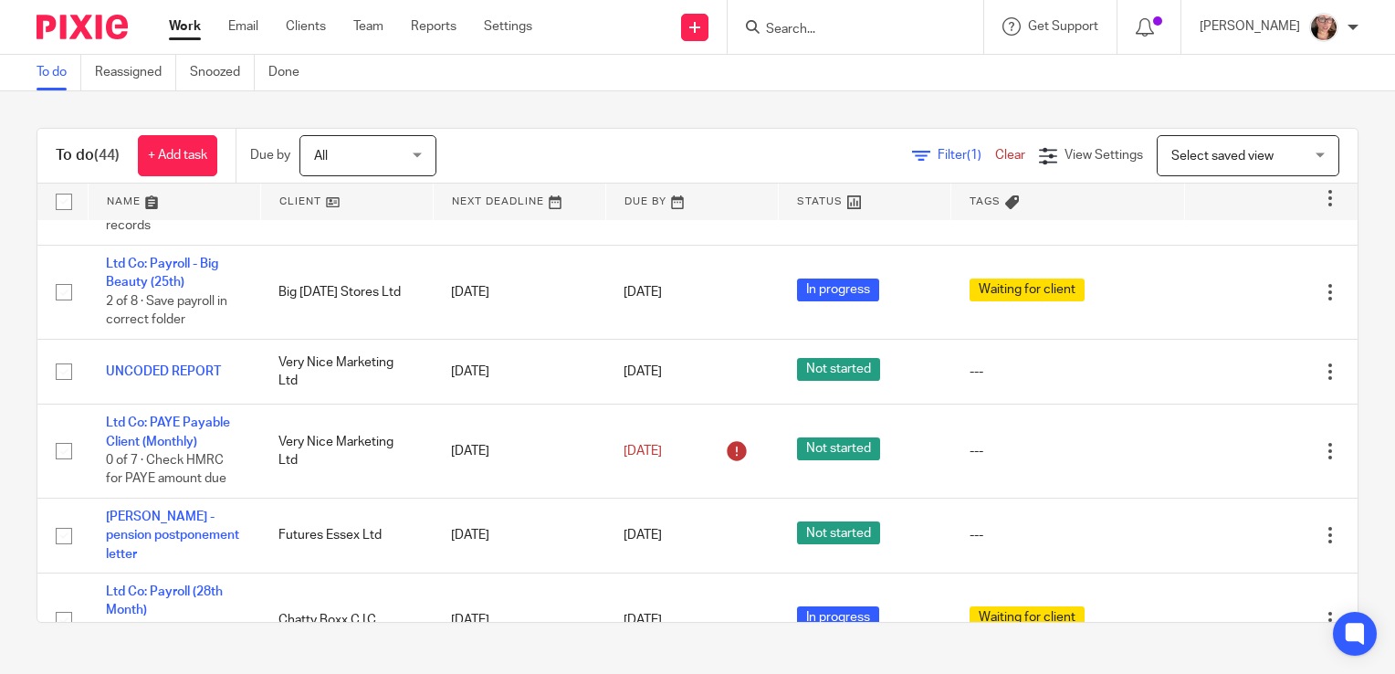
scroll to position [267, 0]
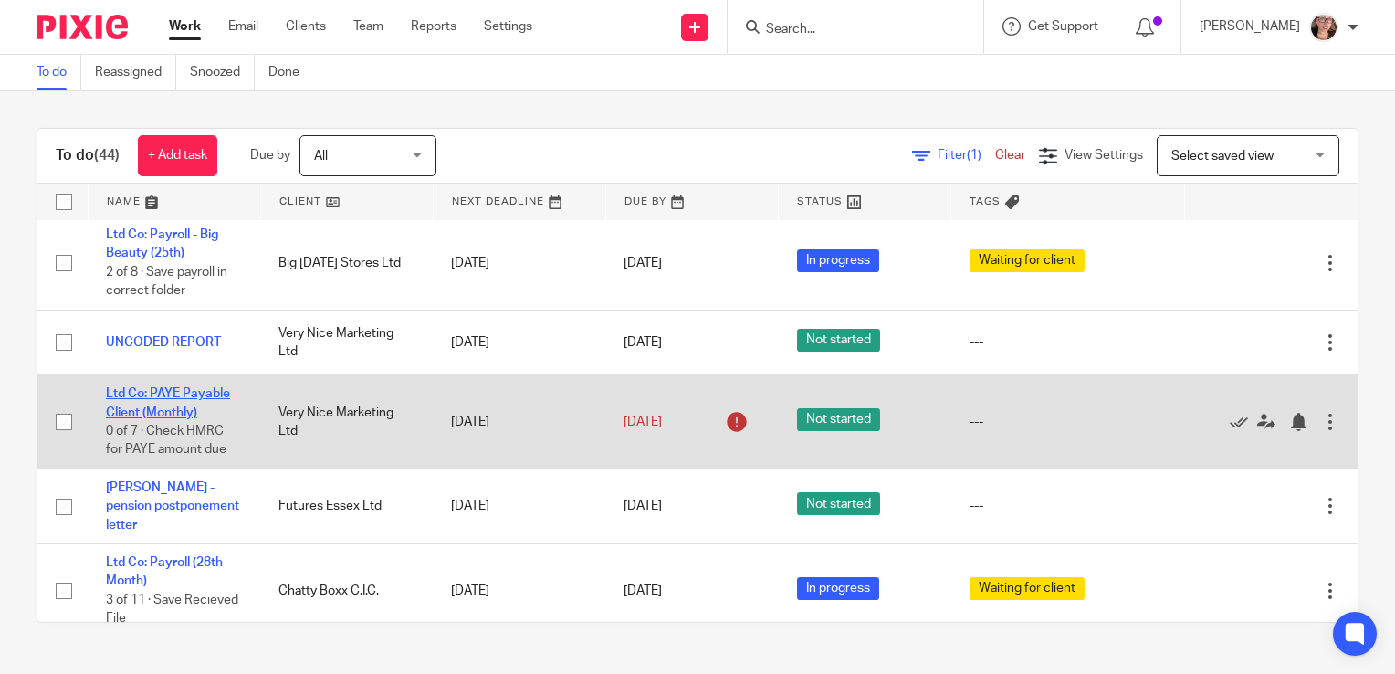
click at [195, 387] on link "Ltd Co: PAYE Payable Client (Monthly)" at bounding box center [168, 402] width 124 height 31
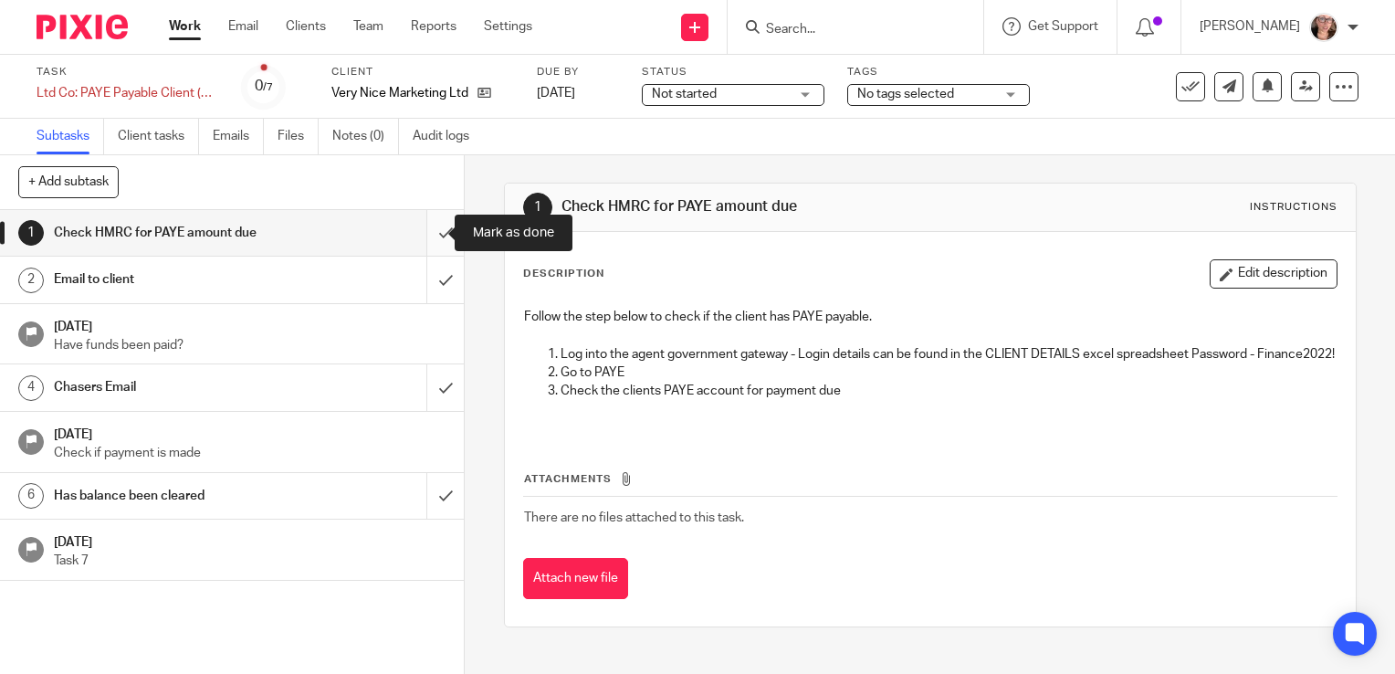
click at [430, 241] on input "submit" at bounding box center [232, 233] width 464 height 46
click at [710, 91] on span "Not started" at bounding box center [684, 94] width 65 height 13
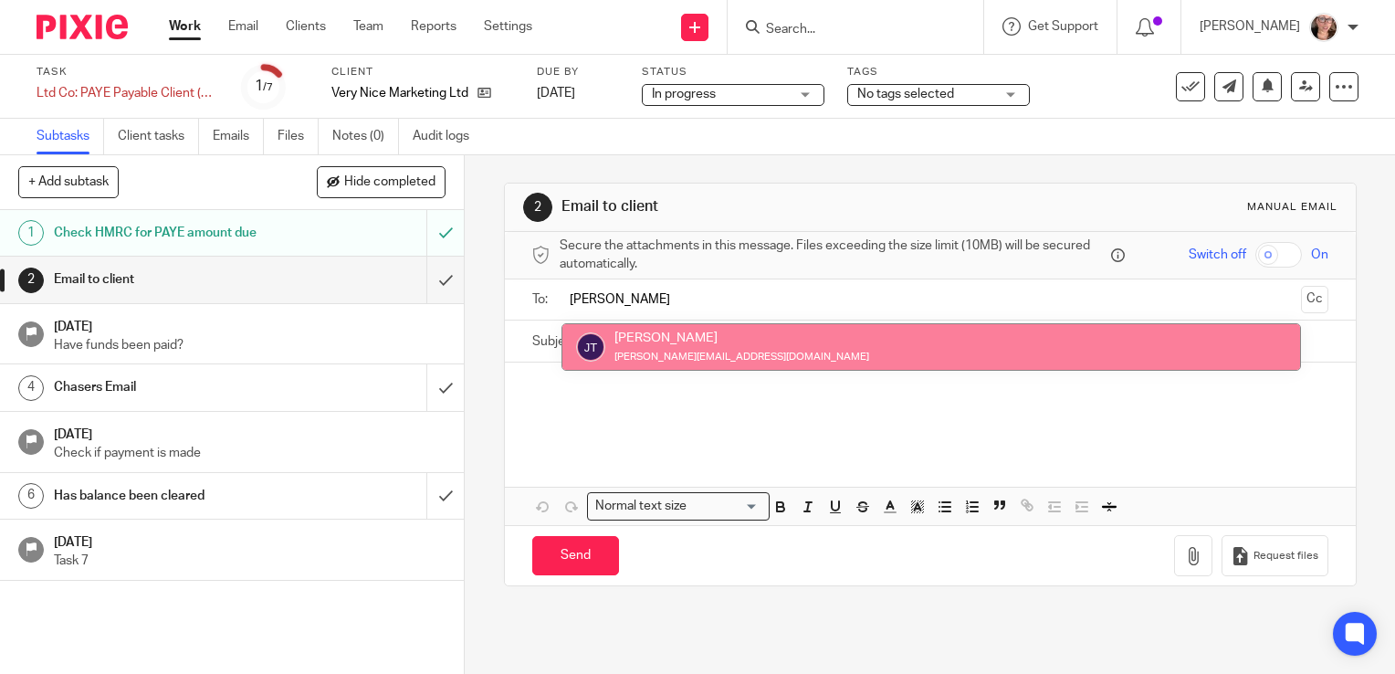
type input "[PERSON_NAME]"
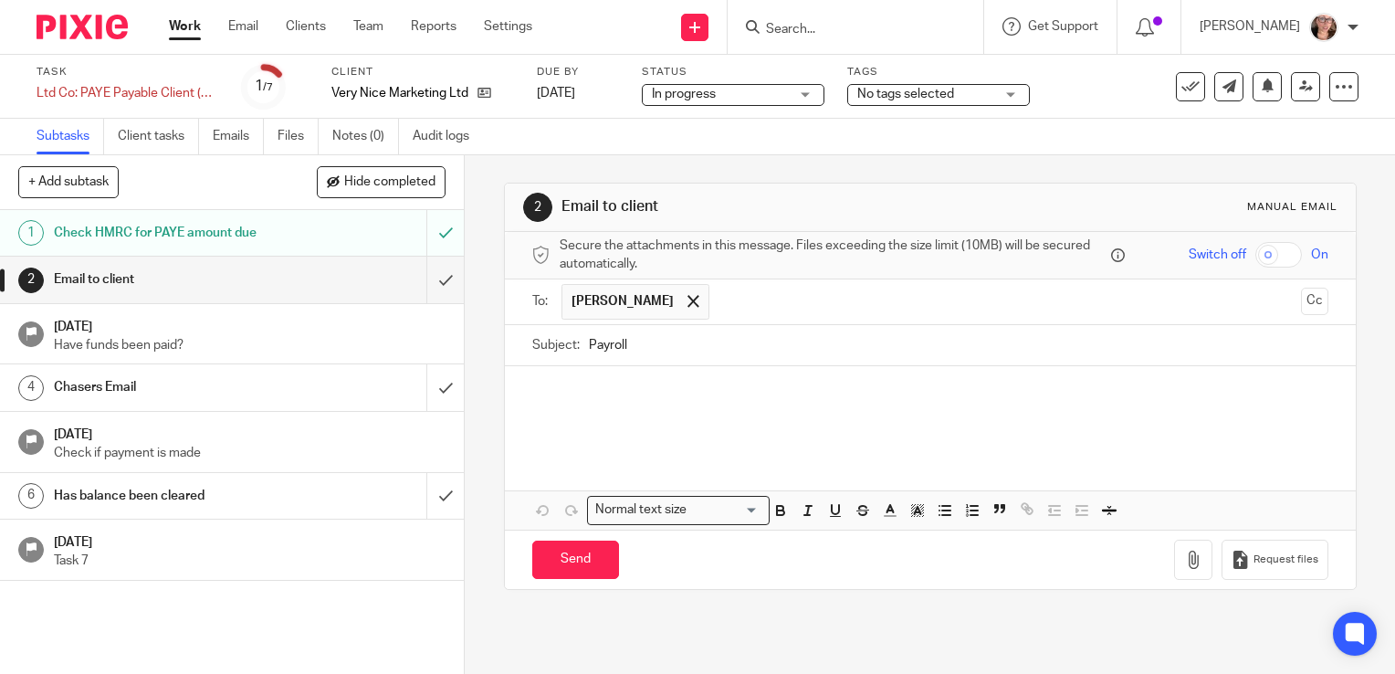
click at [676, 346] on input "Payroll" at bounding box center [959, 345] width 740 height 41
type input "Paye"
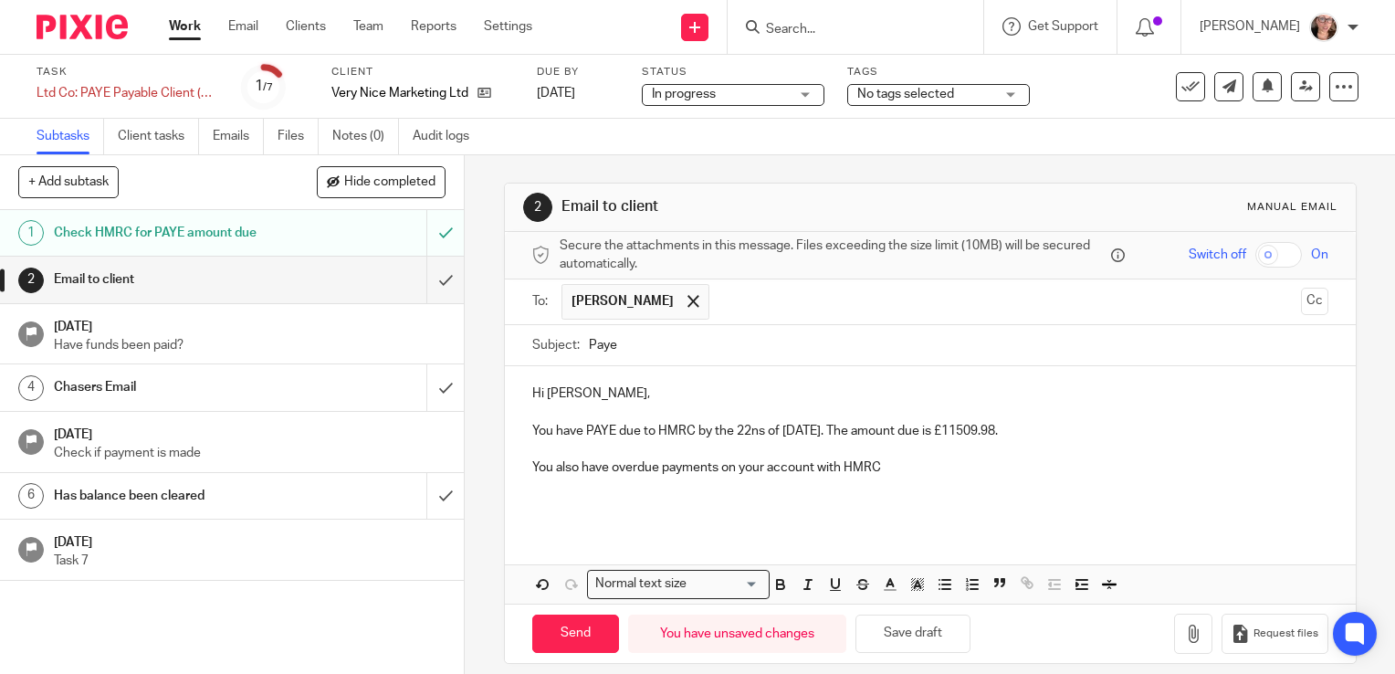
click at [605, 461] on p "You also have overdue payments on your account with HMRC" at bounding box center [930, 467] width 796 height 18
click at [925, 473] on p "You also have PAYE overdue payments on your account with HMRC" at bounding box center [930, 467] width 796 height 18
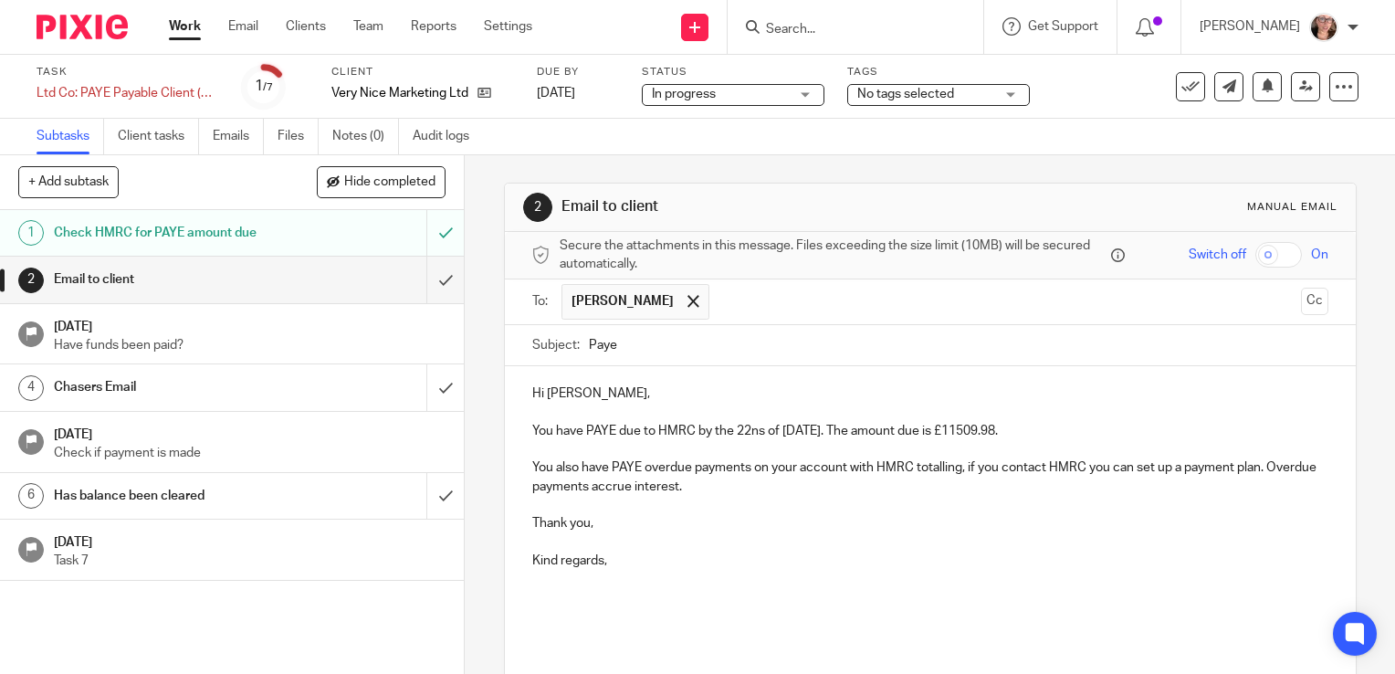
click at [956, 466] on p "You also have PAYE overdue payments on your account with HMRC totalling, if you…" at bounding box center [930, 476] width 796 height 37
click at [687, 514] on p "Thank you," at bounding box center [930, 523] width 796 height 18
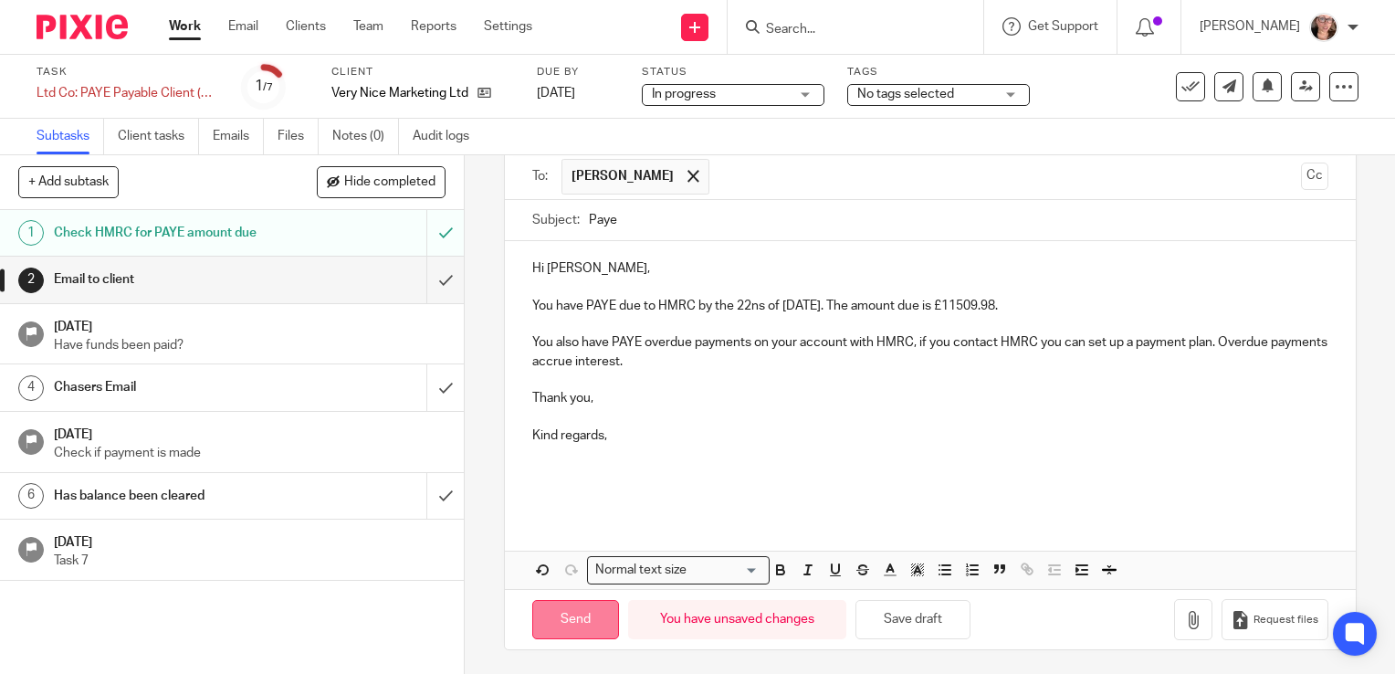
click at [581, 625] on input "Send" at bounding box center [575, 619] width 87 height 39
type input "Sent"
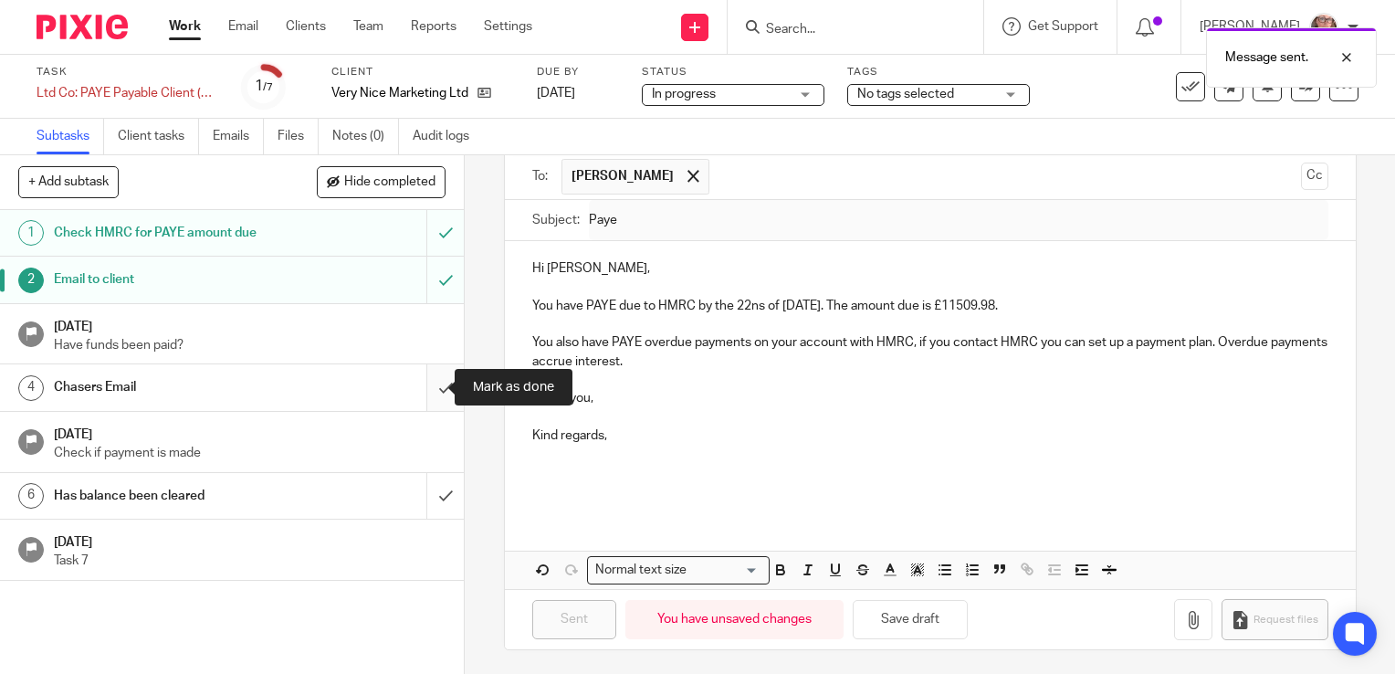
click at [425, 389] on input "submit" at bounding box center [232, 387] width 464 height 46
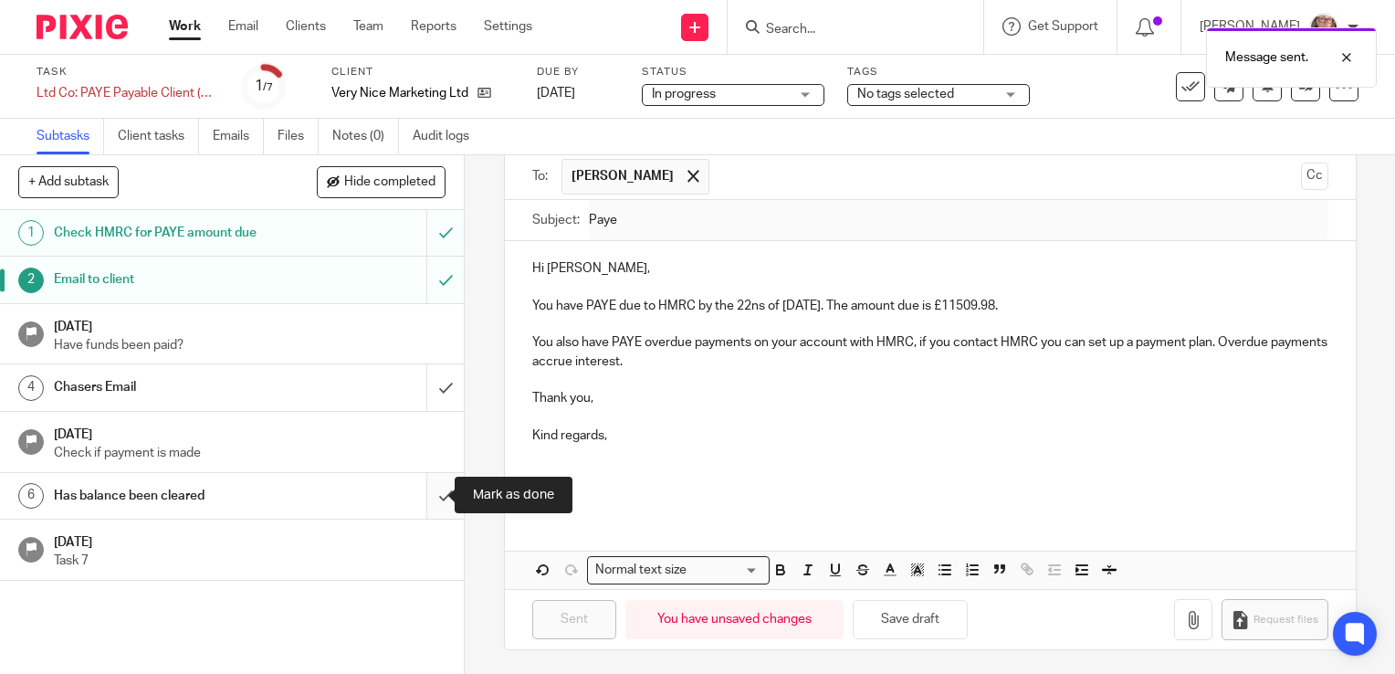
click at [427, 497] on input "submit" at bounding box center [232, 496] width 464 height 46
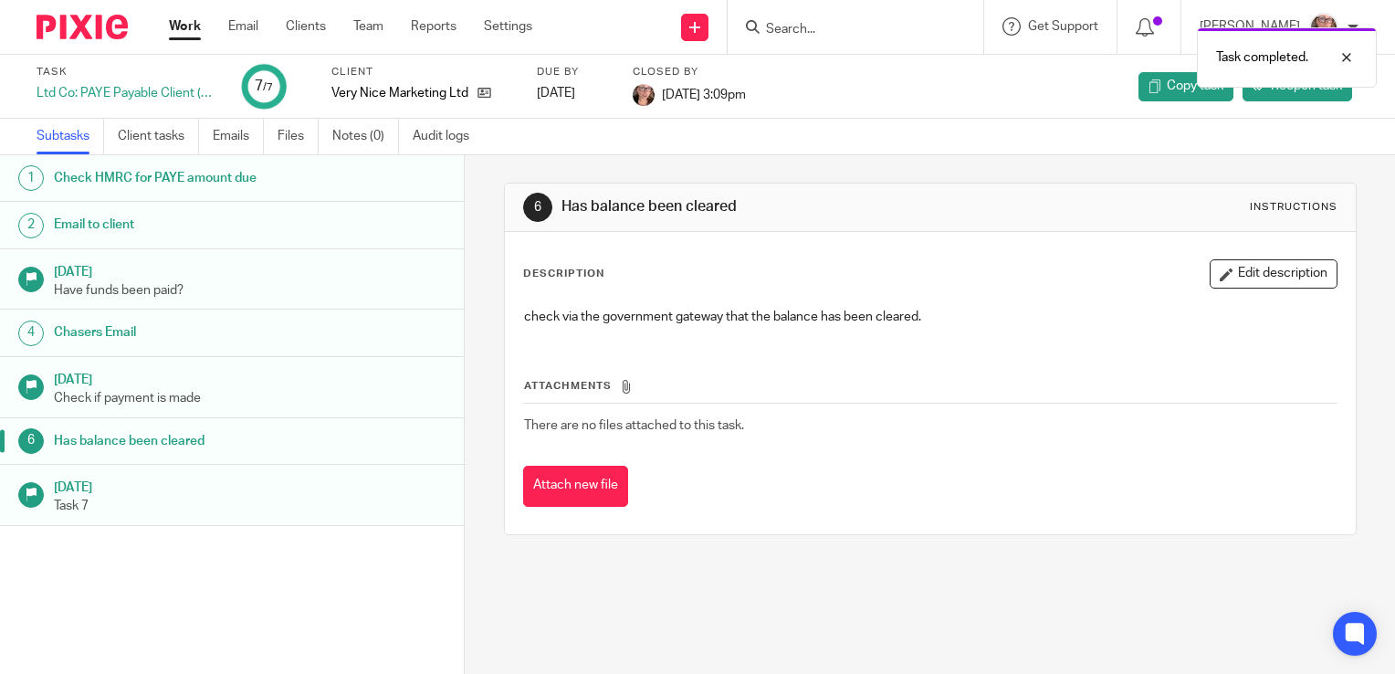
click at [183, 29] on link "Work" at bounding box center [185, 26] width 32 height 18
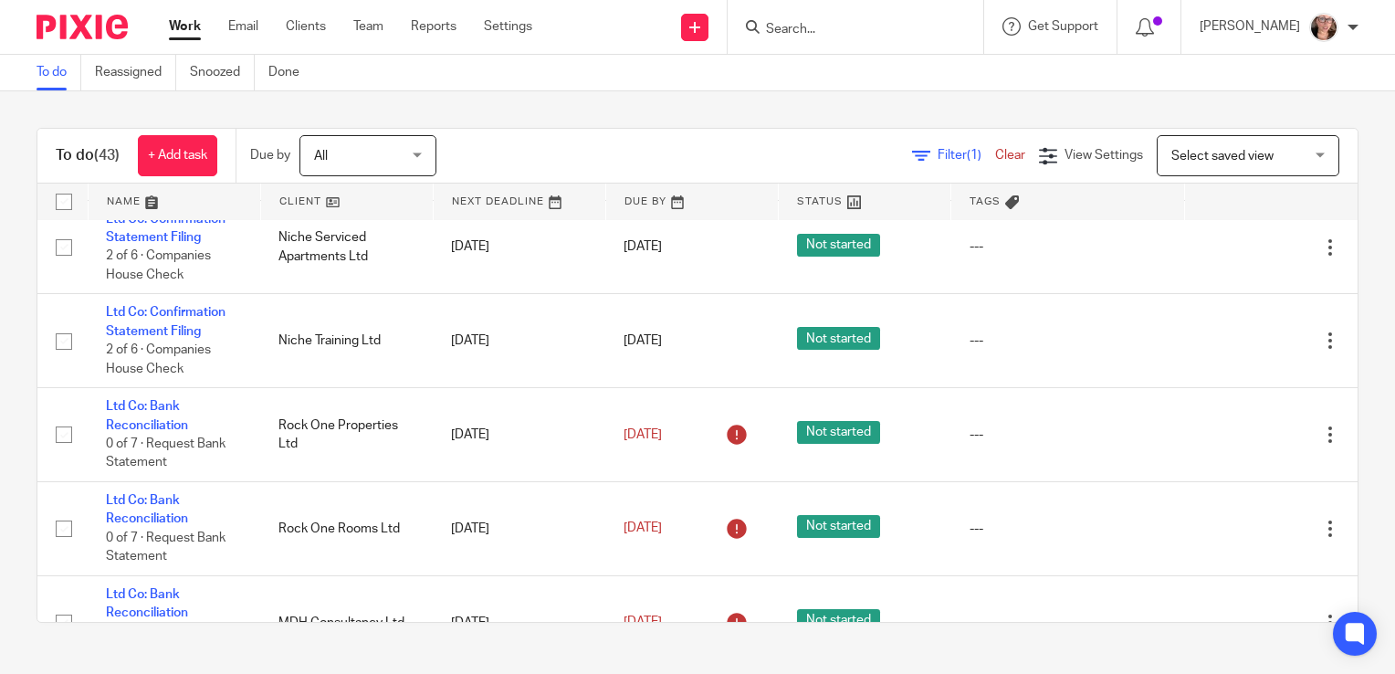
scroll to position [3550, 0]
